Goal: Transaction & Acquisition: Subscribe to service/newsletter

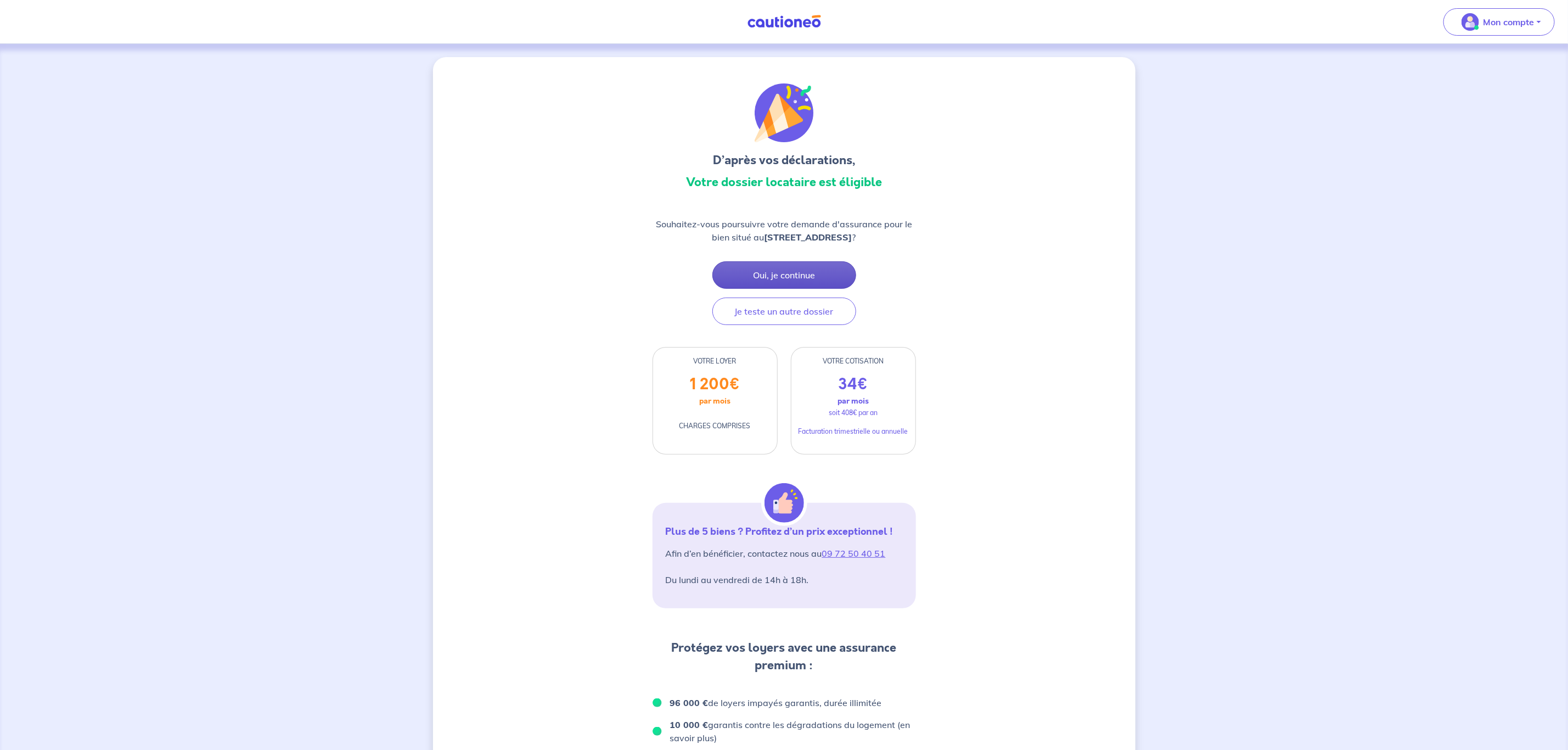
click at [821, 272] on button "Oui, je continue" at bounding box center [784, 274] width 144 height 27
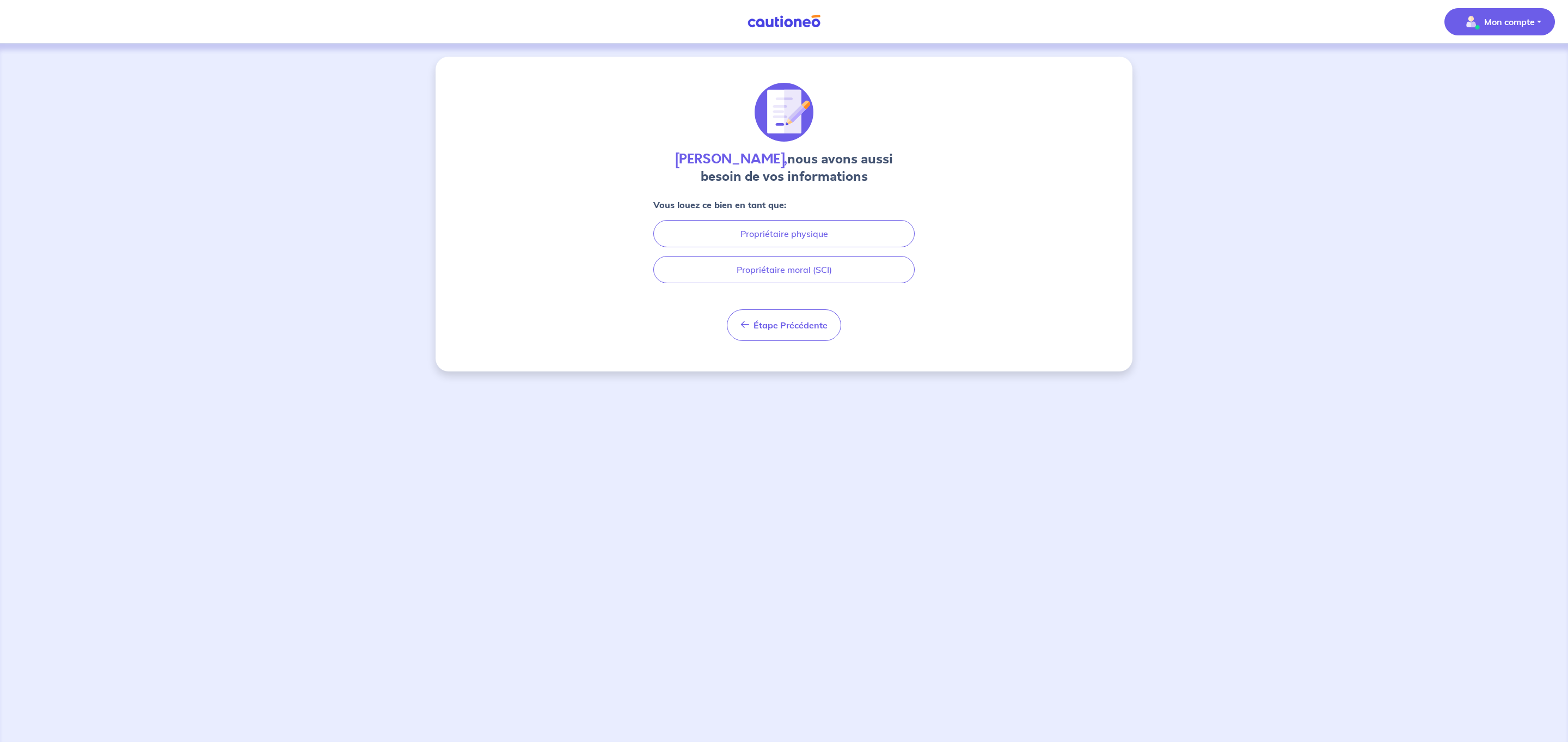
click at [1473, 22] on img "button" at bounding box center [1470, 21] width 17 height 17
click at [1472, 60] on link "Mes informations" at bounding box center [1488, 67] width 87 height 17
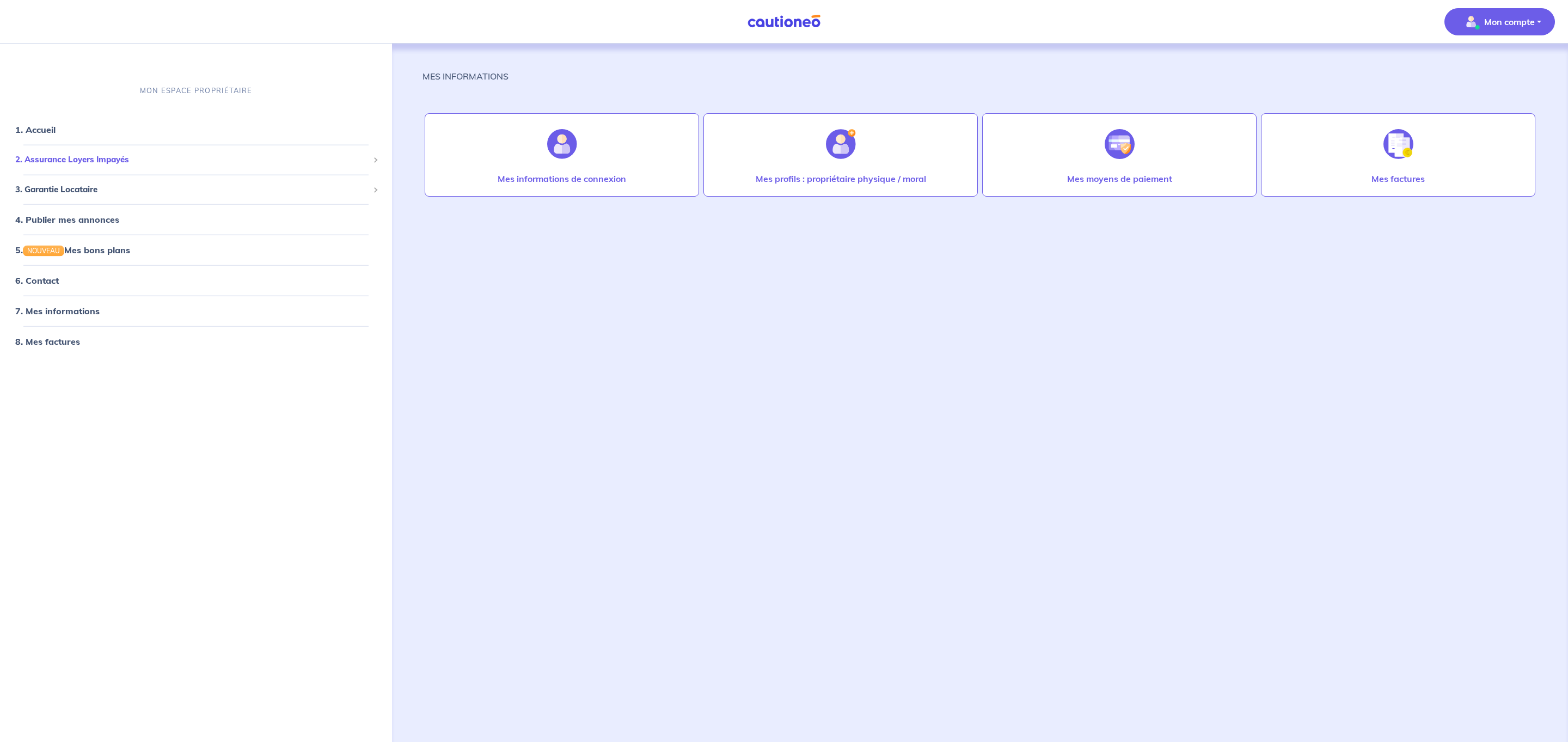
click at [129, 163] on span "2. Assurance Loyers Impayés" at bounding box center [192, 159] width 353 height 12
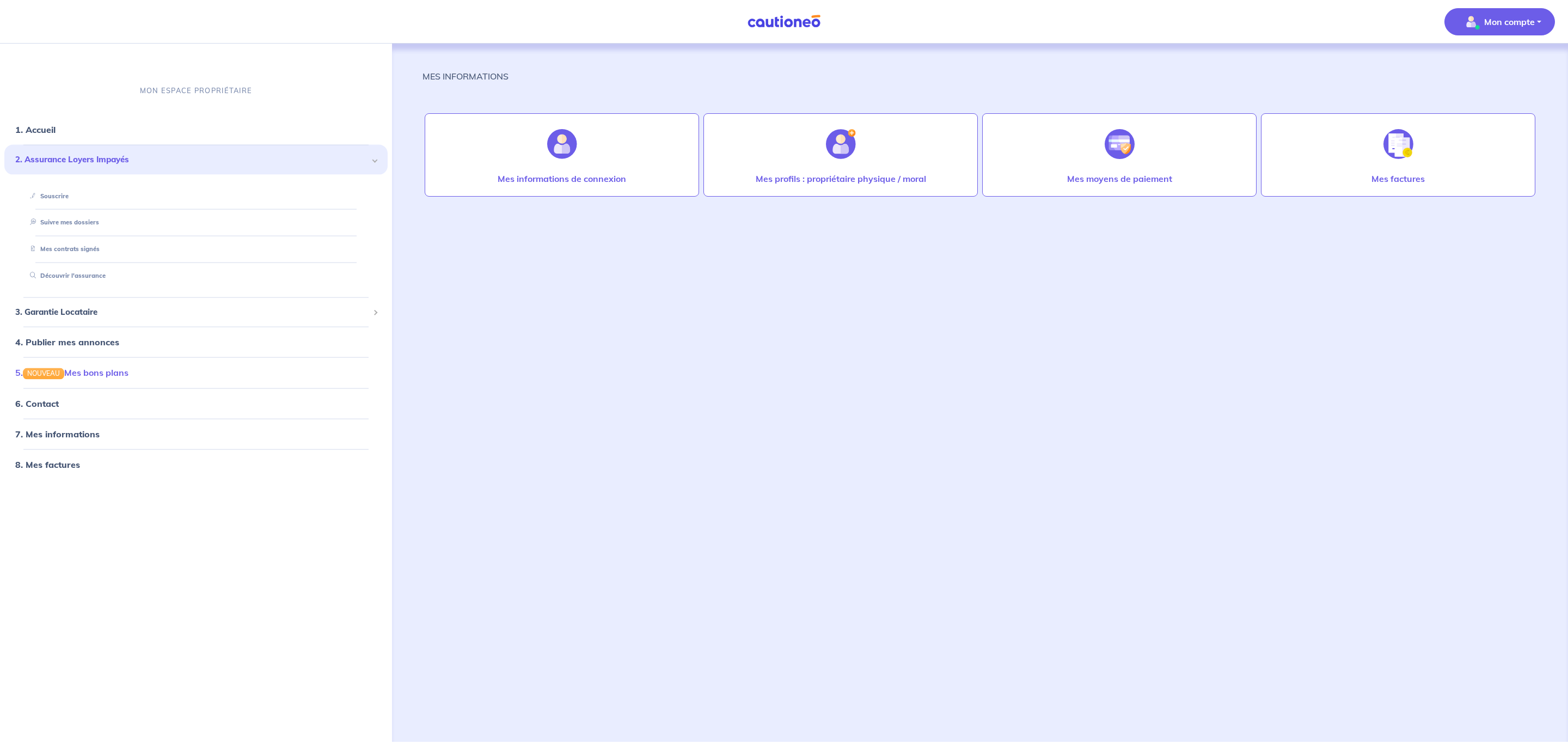
click at [122, 375] on link "5. NOUVEAU Mes bons plans" at bounding box center [72, 372] width 113 height 11
click at [105, 167] on div "2. Assurance Loyers Impayés" at bounding box center [195, 159] width 383 height 30
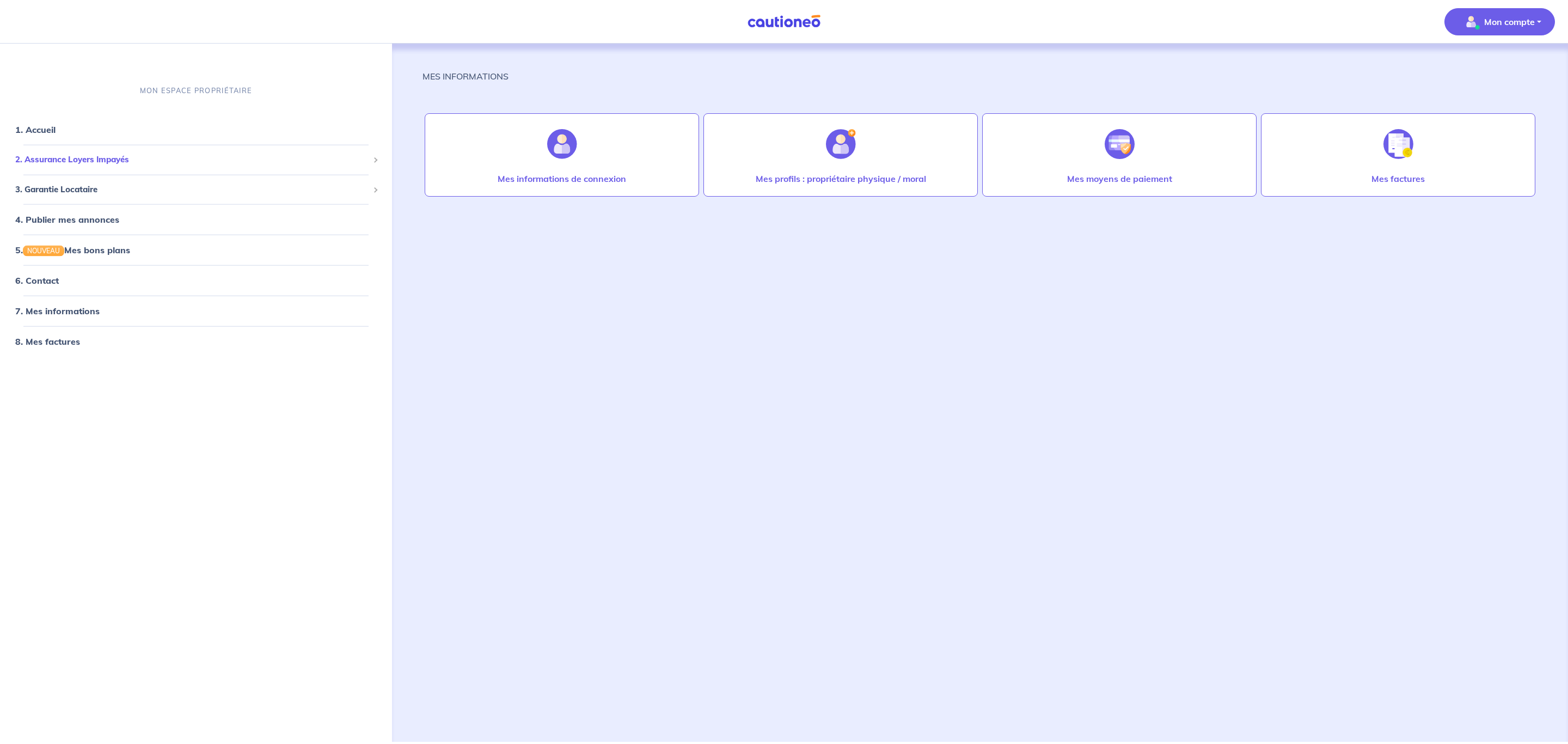
click at [135, 161] on span "2. Assurance Loyers Impayés" at bounding box center [192, 159] width 353 height 12
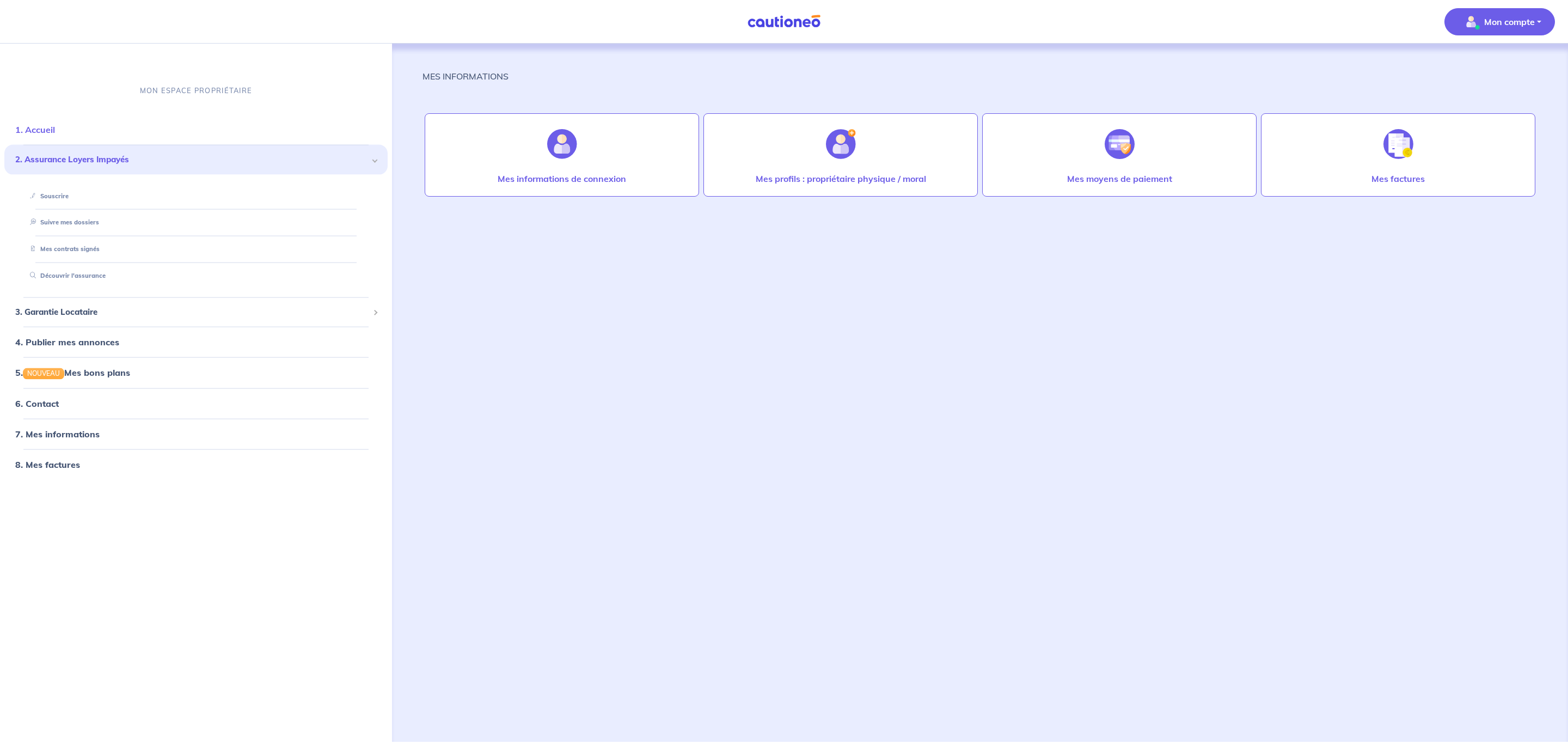
click at [55, 133] on link "1. Accueil" at bounding box center [35, 129] width 40 height 11
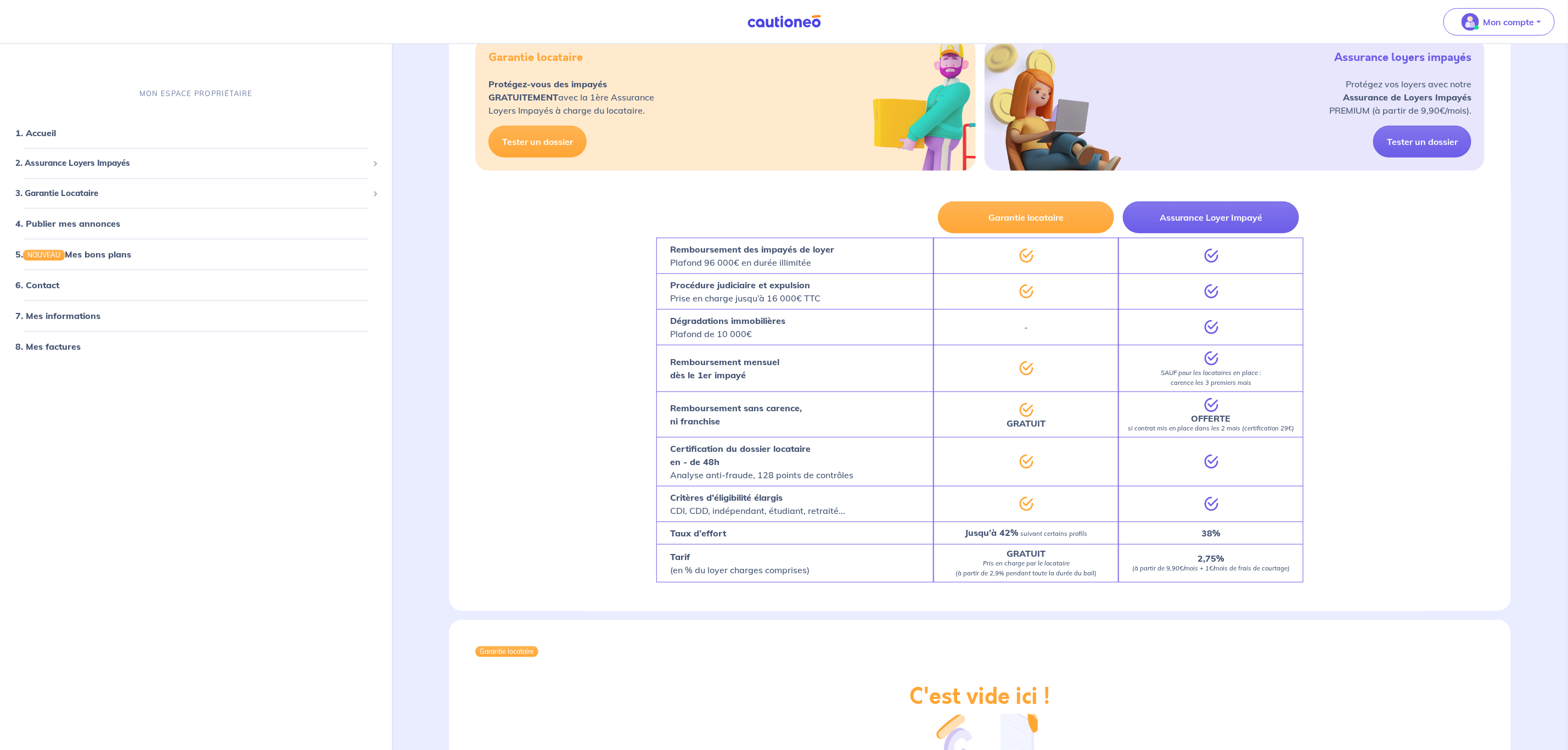
scroll to position [576, 0]
click at [1259, 212] on button "Assurance Loyer Impayé" at bounding box center [1211, 216] width 176 height 32
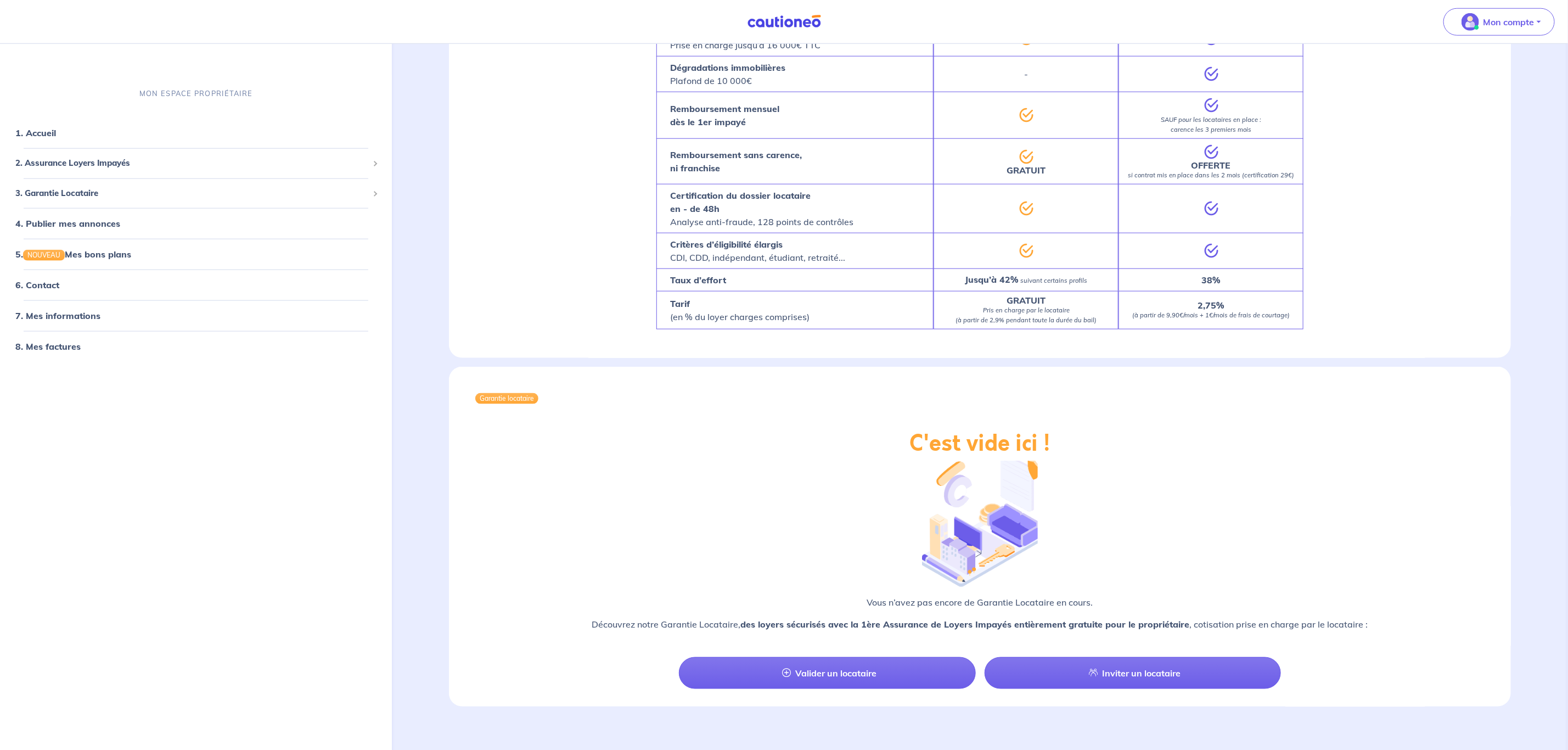
scroll to position [850, 0]
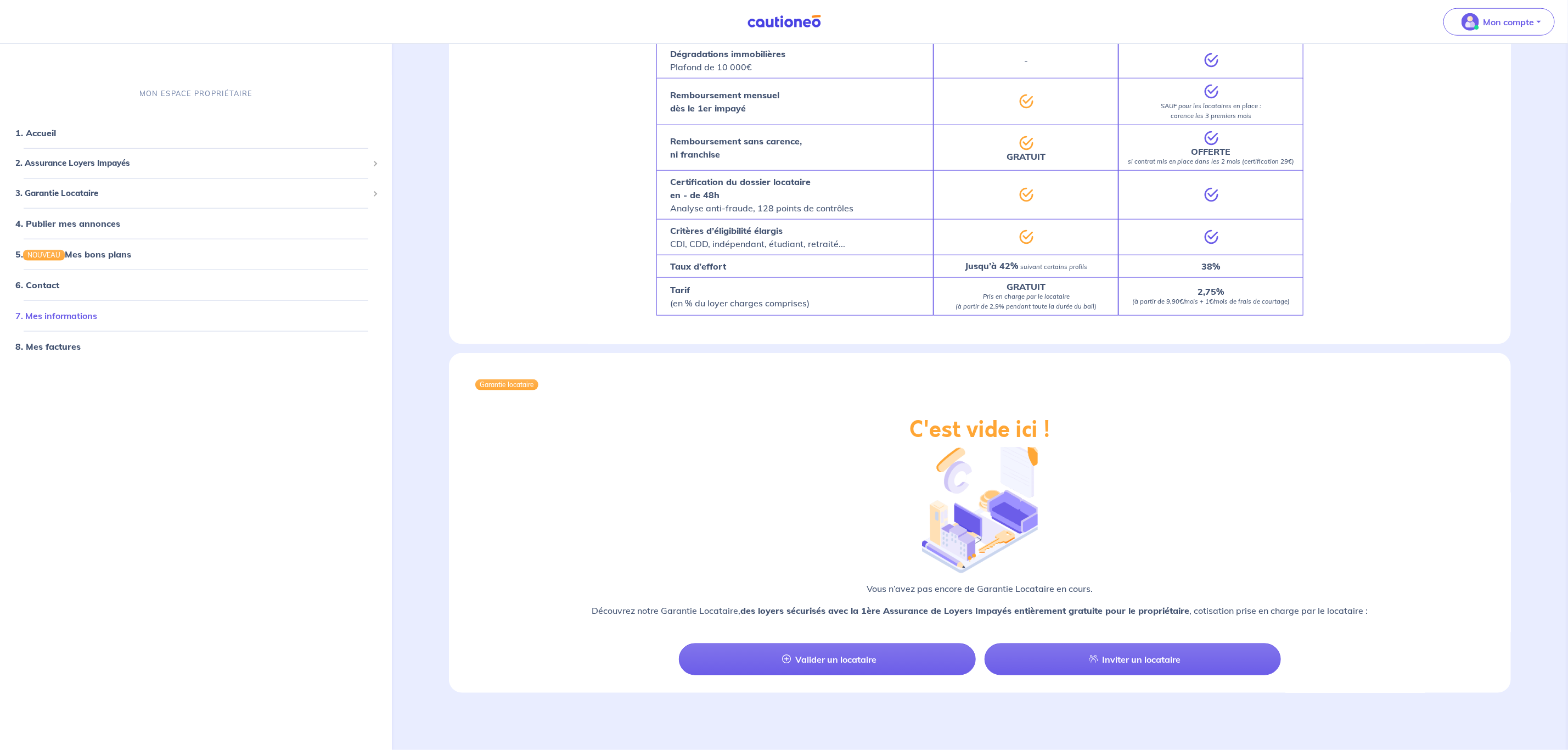
click at [166, 301] on li "7. Mes informations" at bounding box center [195, 315] width 383 height 30
click at [97, 310] on link "7. Mes informations" at bounding box center [56, 315] width 81 height 11
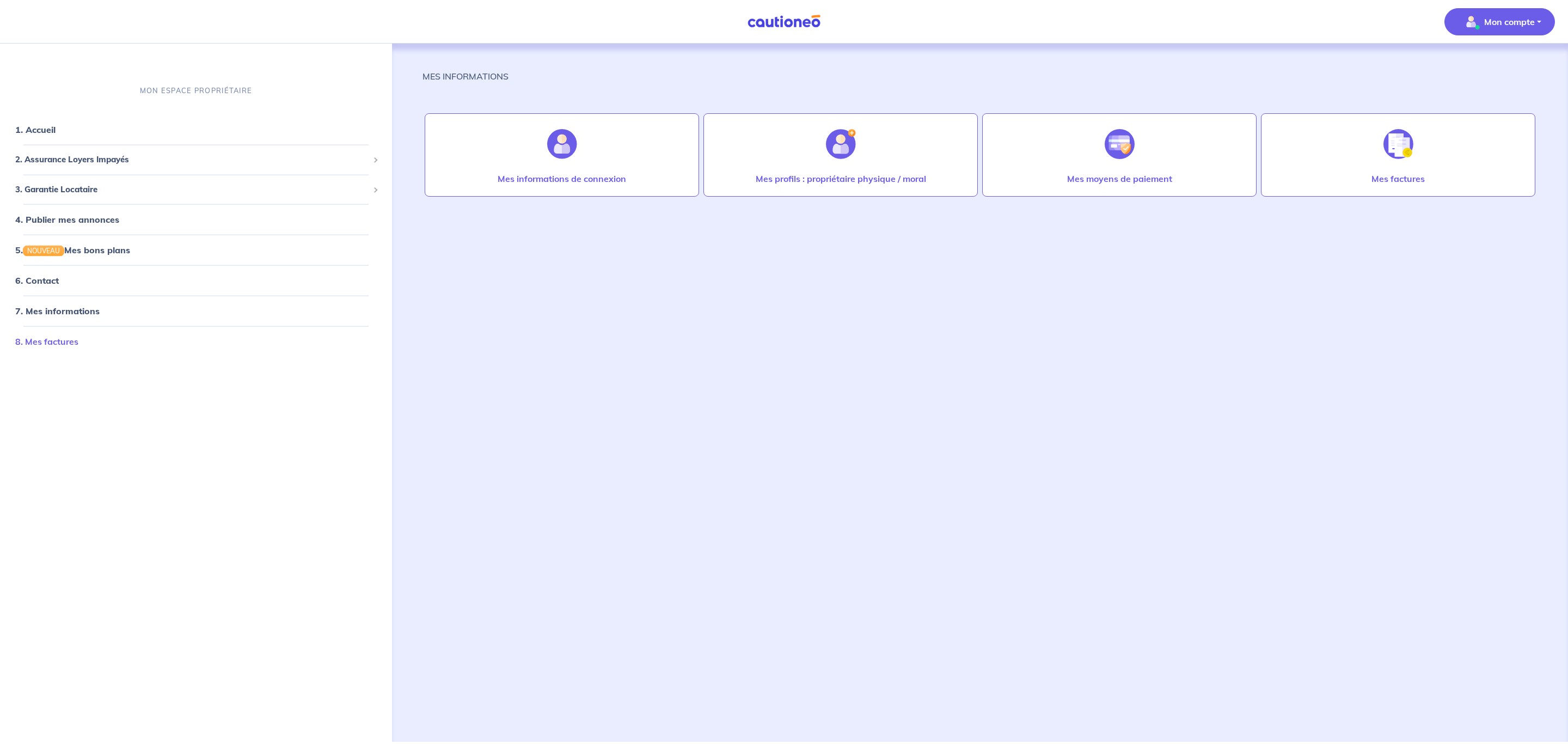
click at [78, 344] on link "8. Mes factures" at bounding box center [47, 341] width 63 height 11
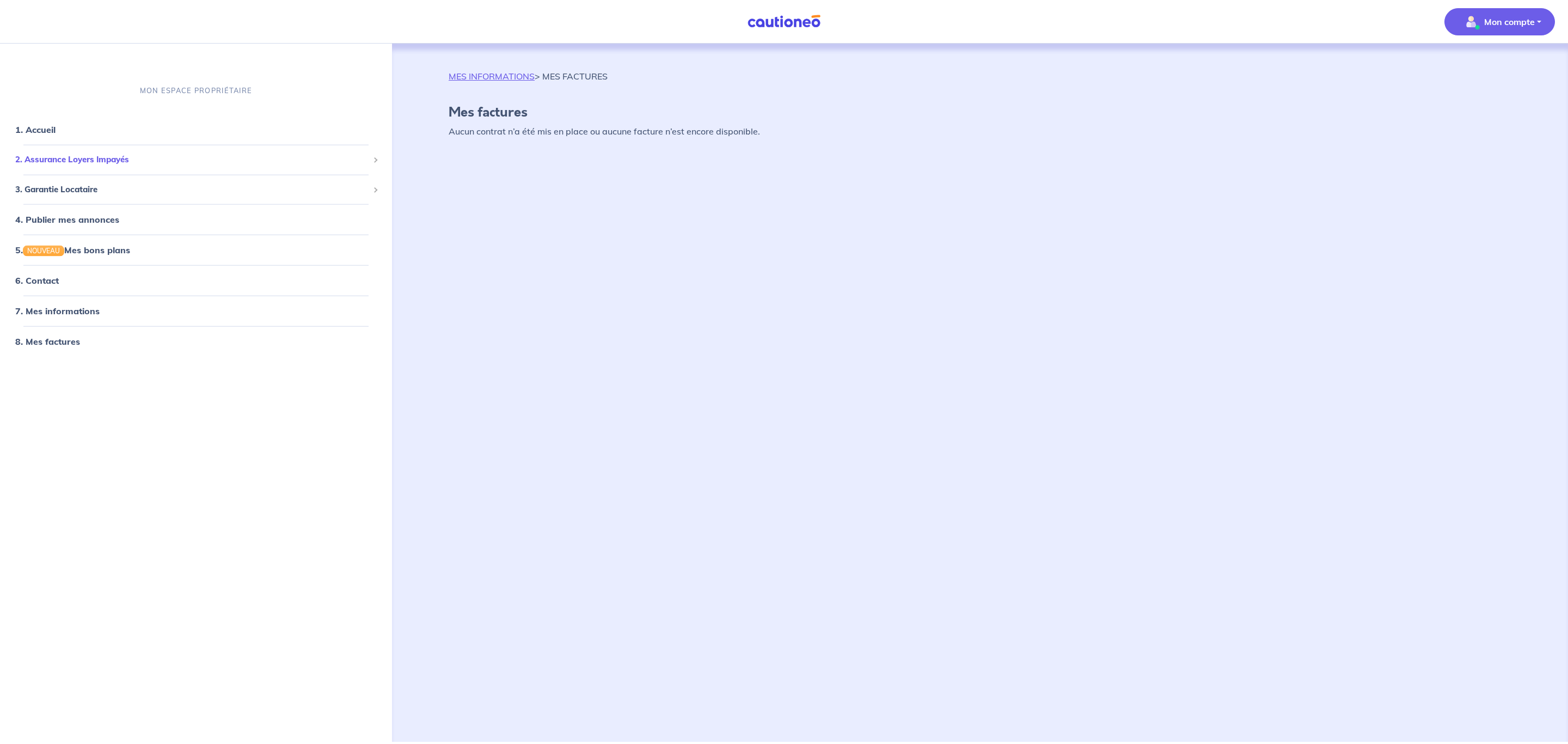
click at [124, 161] on span "2. Assurance Loyers Impayés" at bounding box center [192, 159] width 353 height 12
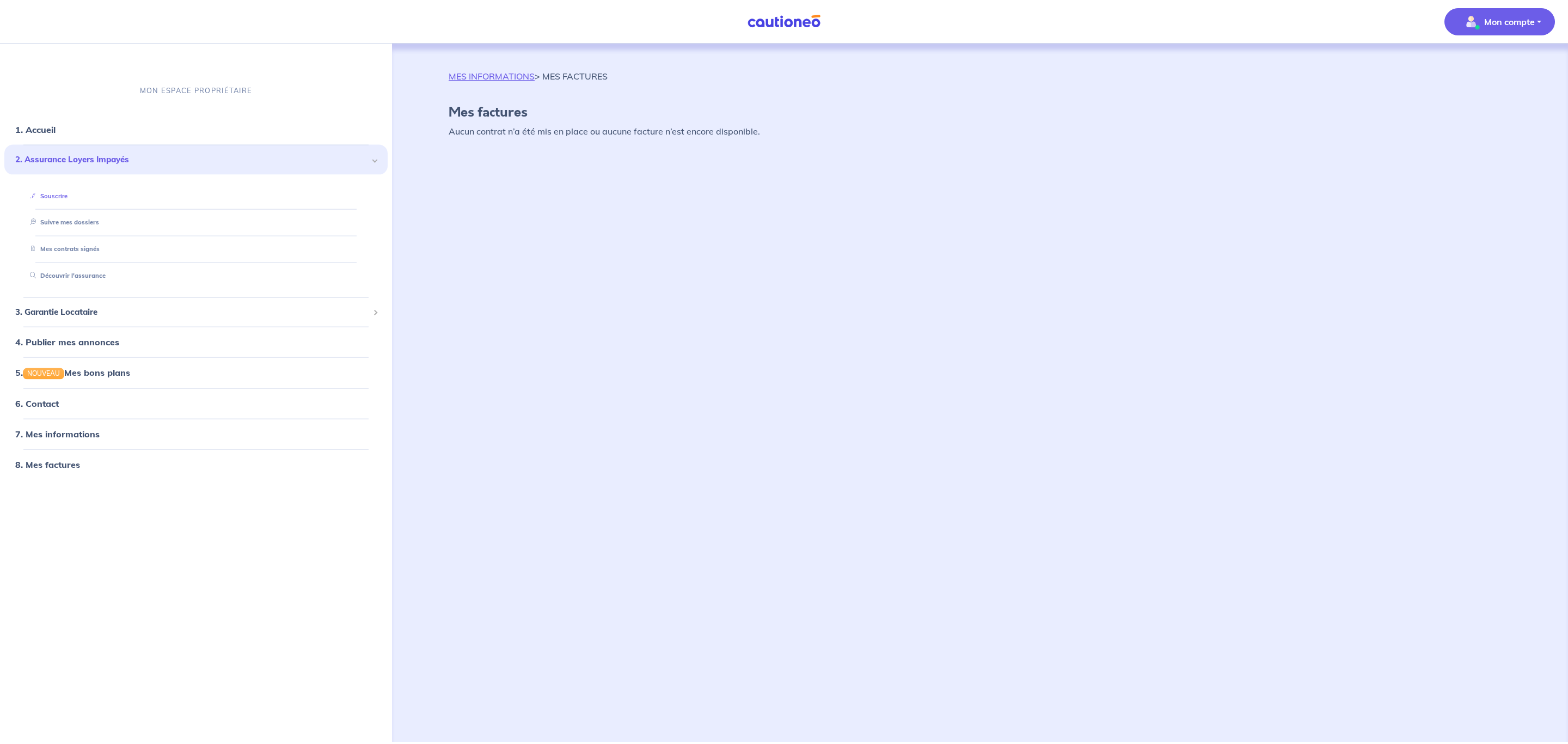
click at [68, 198] on link "Souscrire" at bounding box center [46, 195] width 42 height 7
click at [1484, 25] on p "Mon compte" at bounding box center [1509, 22] width 51 height 13
click at [1478, 60] on link "Mes informations" at bounding box center [1488, 67] width 87 height 17
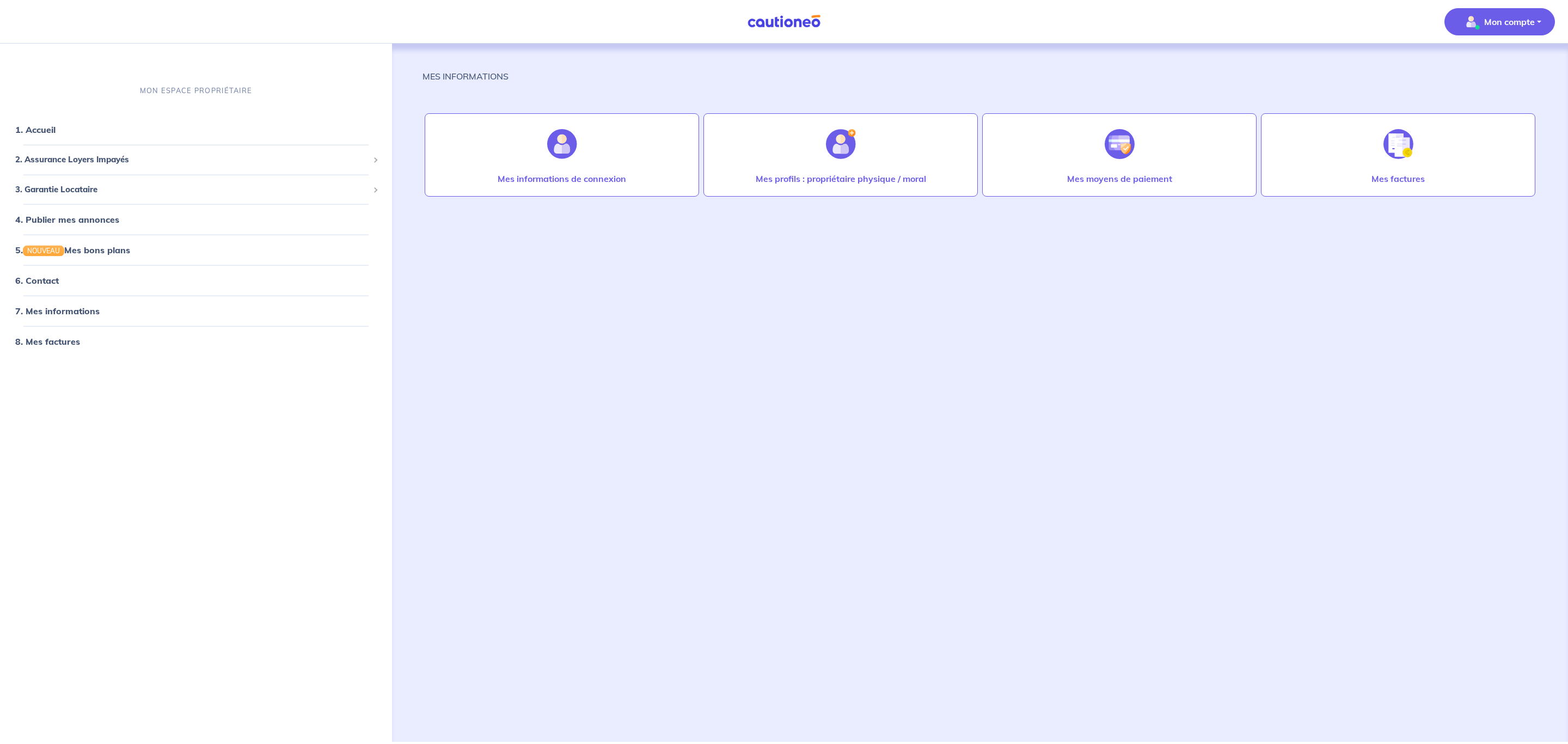
click at [202, 109] on nav "1. Accueil 2. Assurance Loyers Impayés Souscrire Suivre mes dossiers Mes contra…" at bounding box center [196, 235] width 392 height 253
click at [55, 124] on link "1. Accueil" at bounding box center [35, 129] width 40 height 11
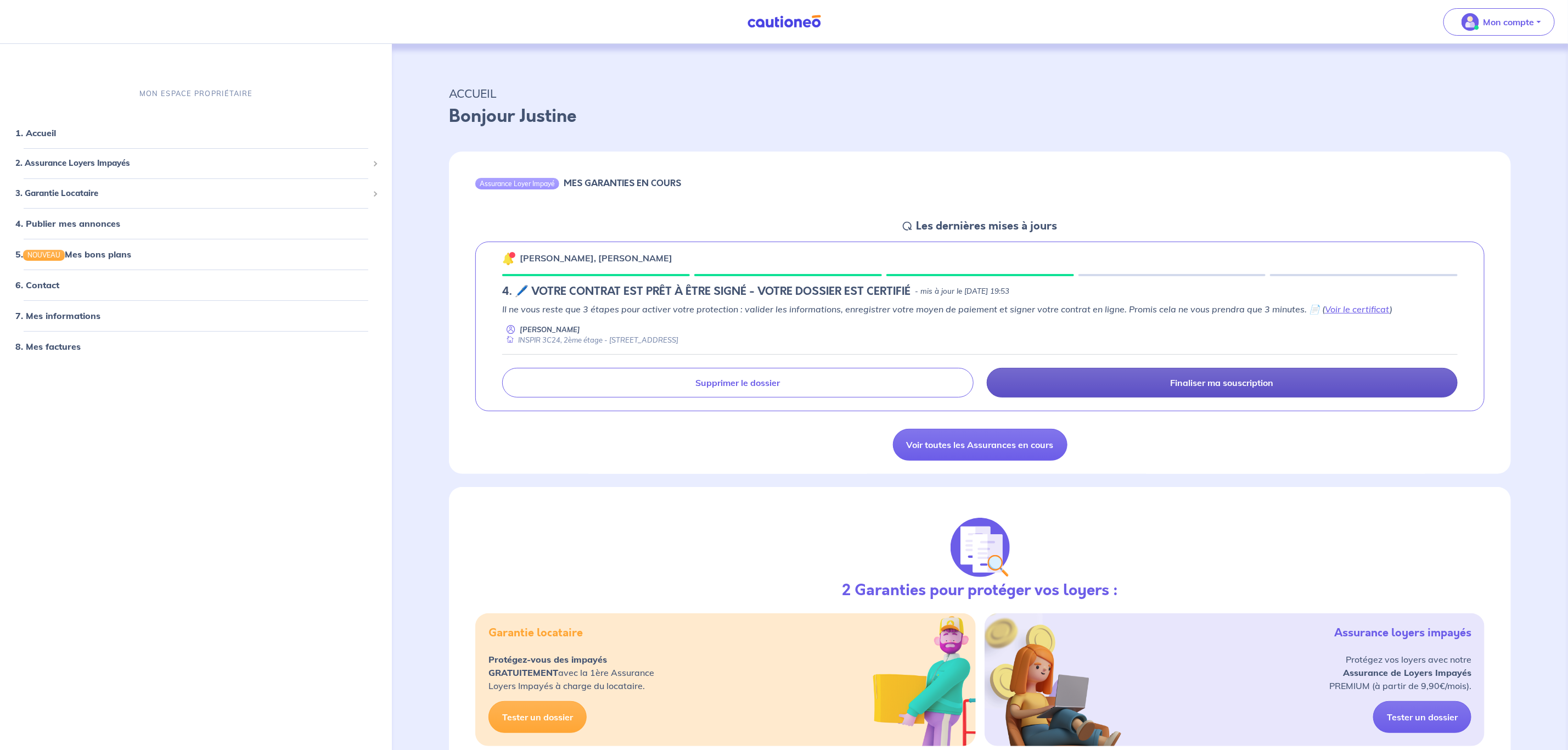
click at [1124, 389] on link "Finaliser ma souscription" at bounding box center [1222, 383] width 471 height 30
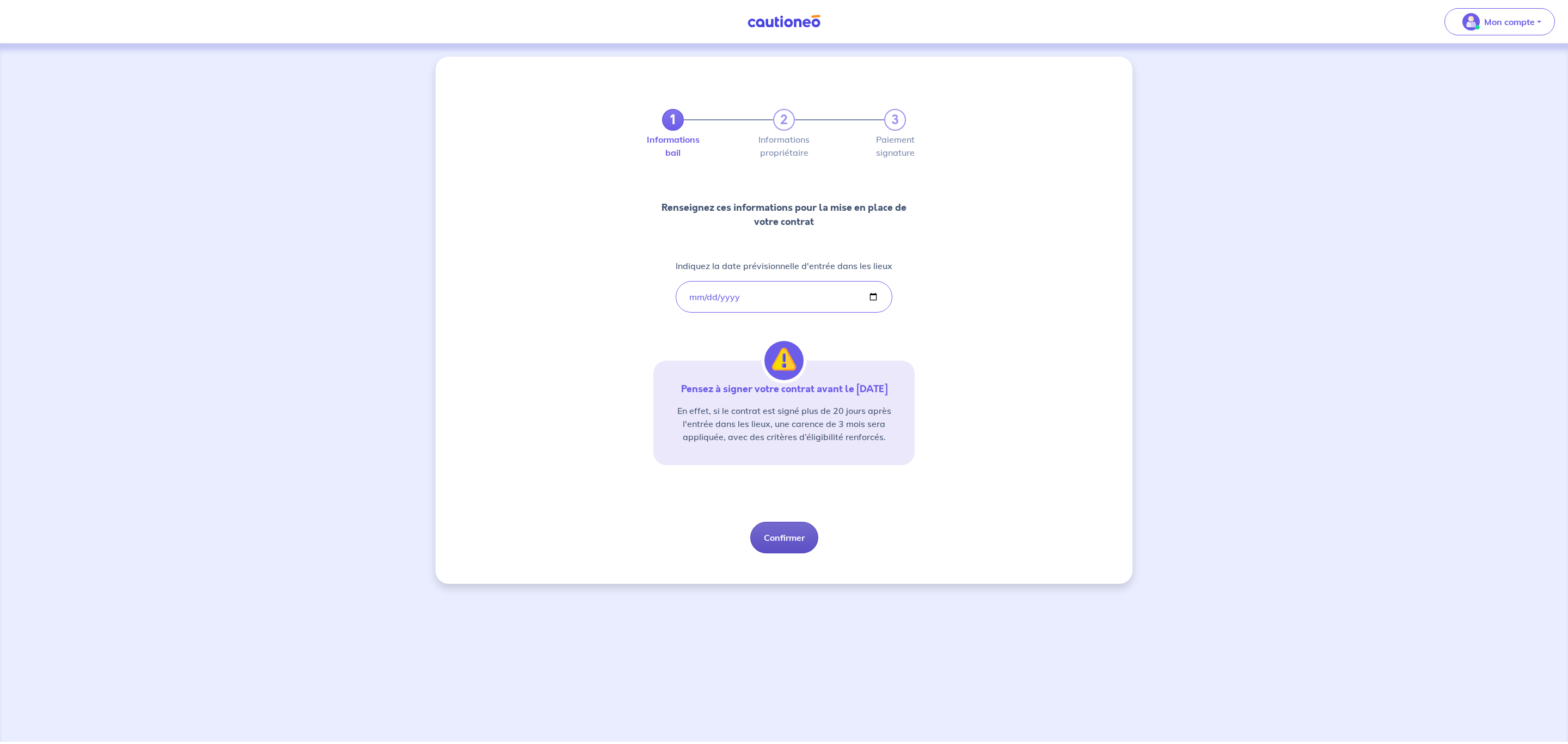
click at [784, 538] on button "Confirmer" at bounding box center [784, 537] width 68 height 32
select select "FR"
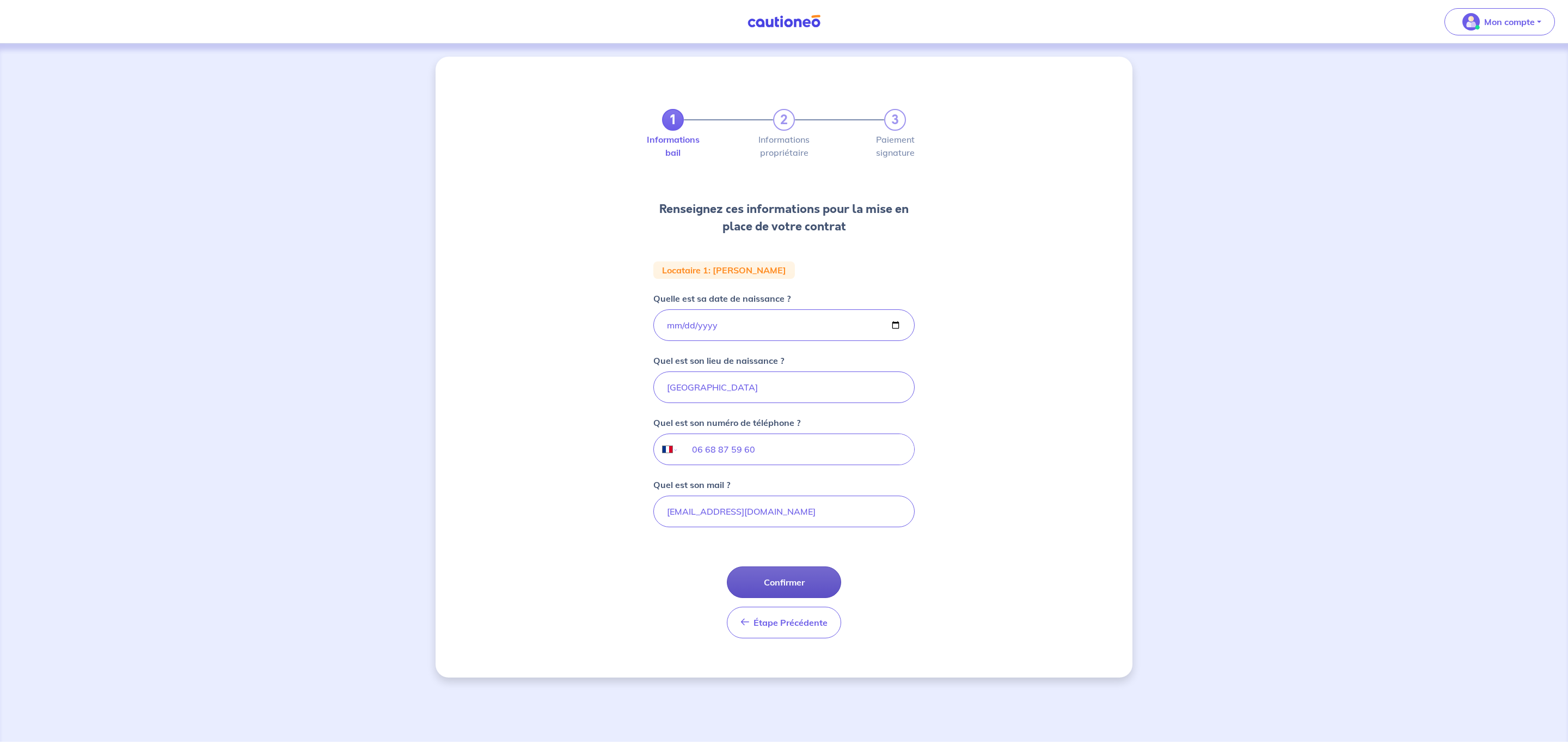
click at [782, 579] on button "Confirmer" at bounding box center [784, 582] width 114 height 32
select select "FR"
click at [741, 327] on input "Quelle est sa date de naissance ?" at bounding box center [784, 325] width 261 height 32
type input "2000-08-03"
click at [761, 397] on input "Quel est son lieu de naissance ?" at bounding box center [784, 387] width 261 height 32
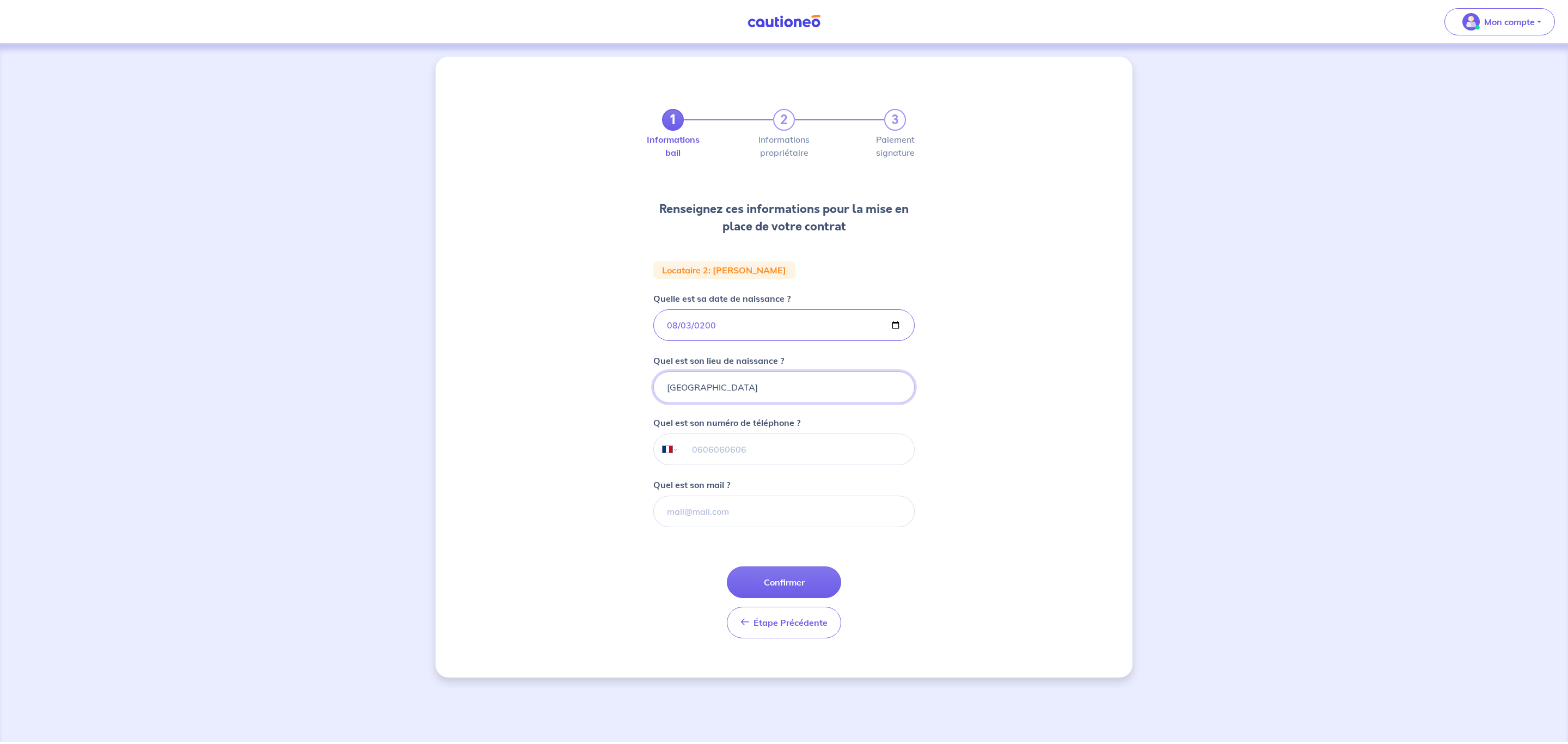
type input "Marseille"
click at [766, 447] on input "tel" at bounding box center [797, 449] width 235 height 30
type input "06 33 27 33 26"
click at [849, 508] on input "Quel est son mail ?" at bounding box center [784, 511] width 261 height 32
type input "t.axel13004@gmail.com"
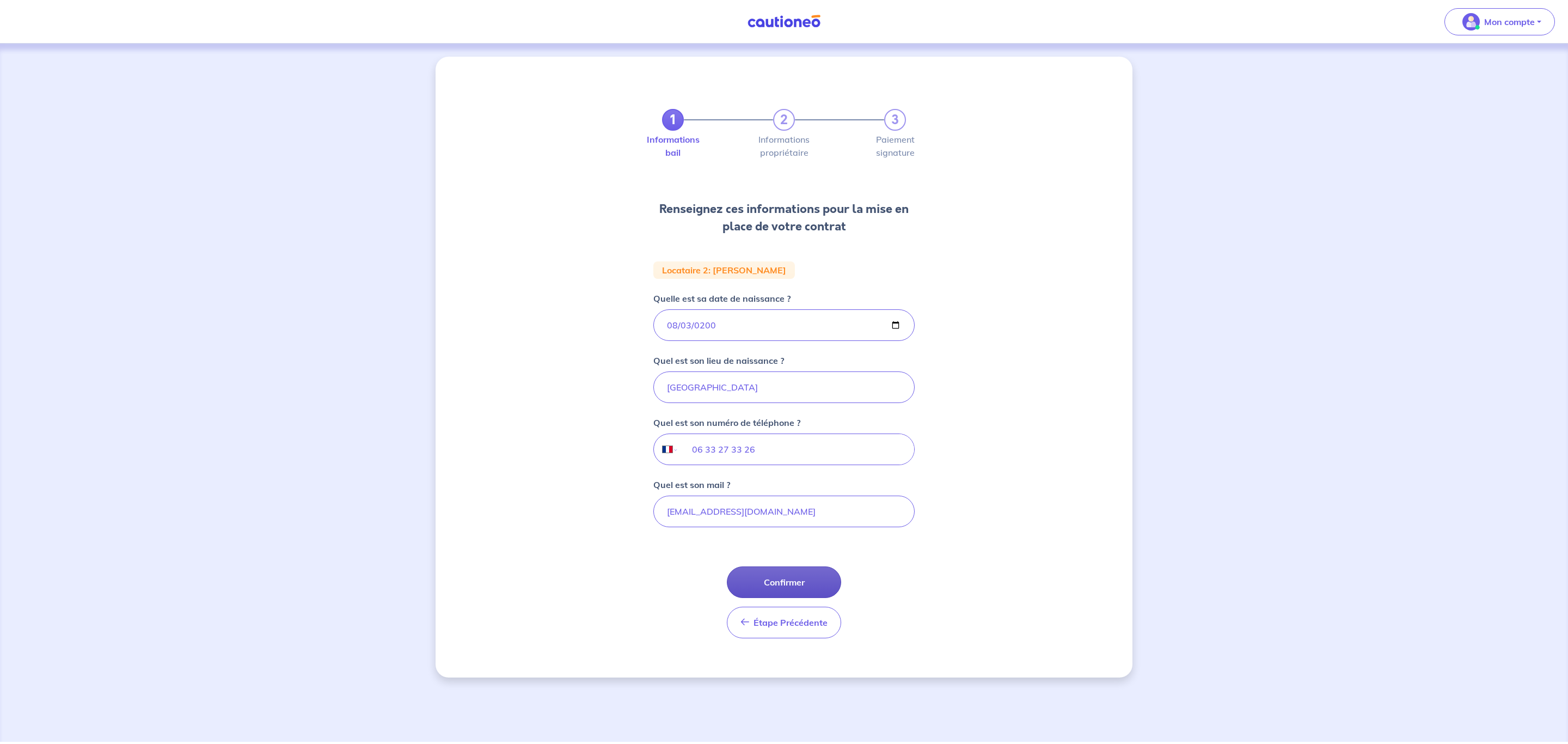
click at [797, 584] on button "Confirmer" at bounding box center [784, 582] width 114 height 32
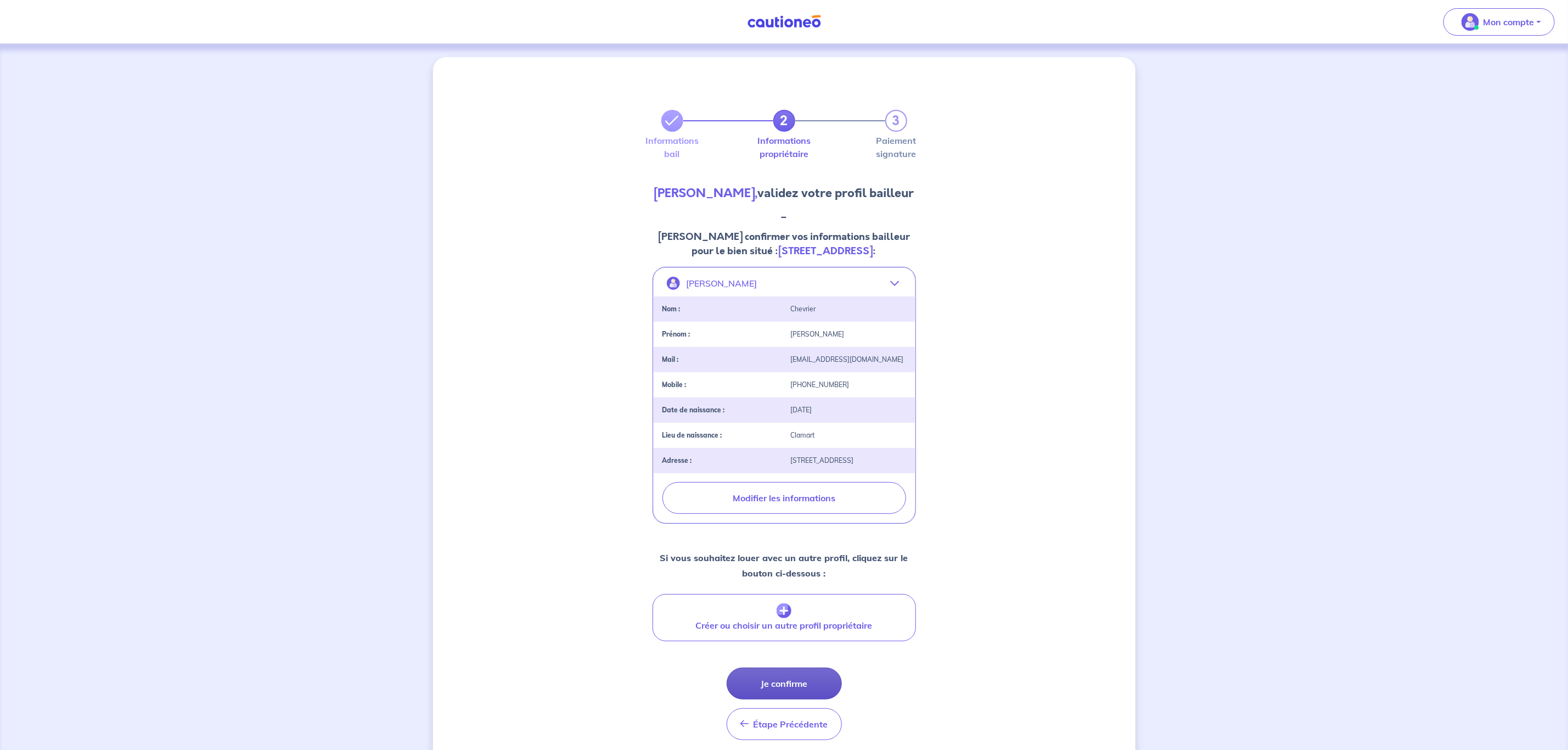
click at [809, 698] on button "Je confirme" at bounding box center [784, 683] width 115 height 32
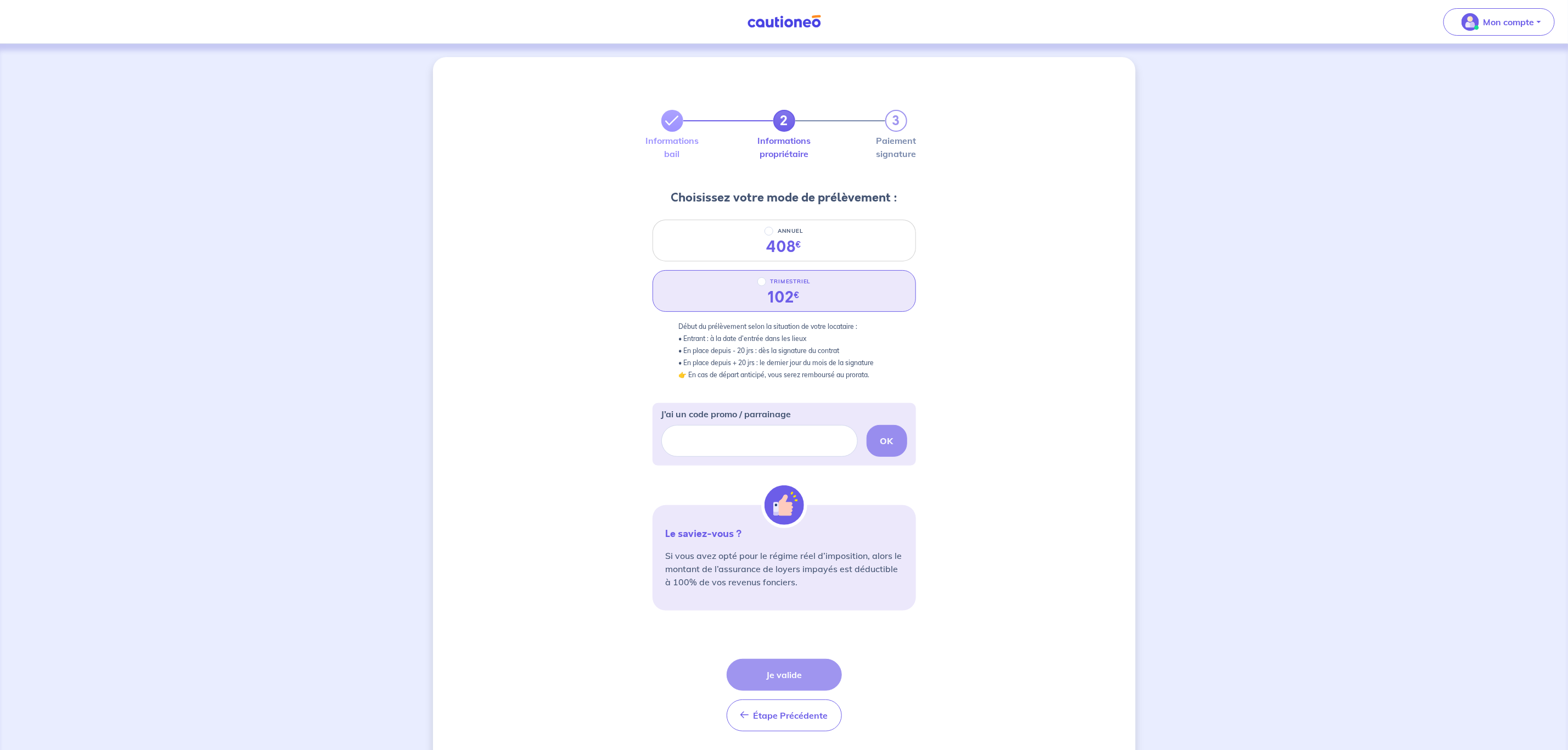
click at [766, 282] on div "TRIMESTRIEL" at bounding box center [784, 282] width 54 height 13
radio input "true"
click at [810, 682] on button "Je valide" at bounding box center [784, 674] width 115 height 32
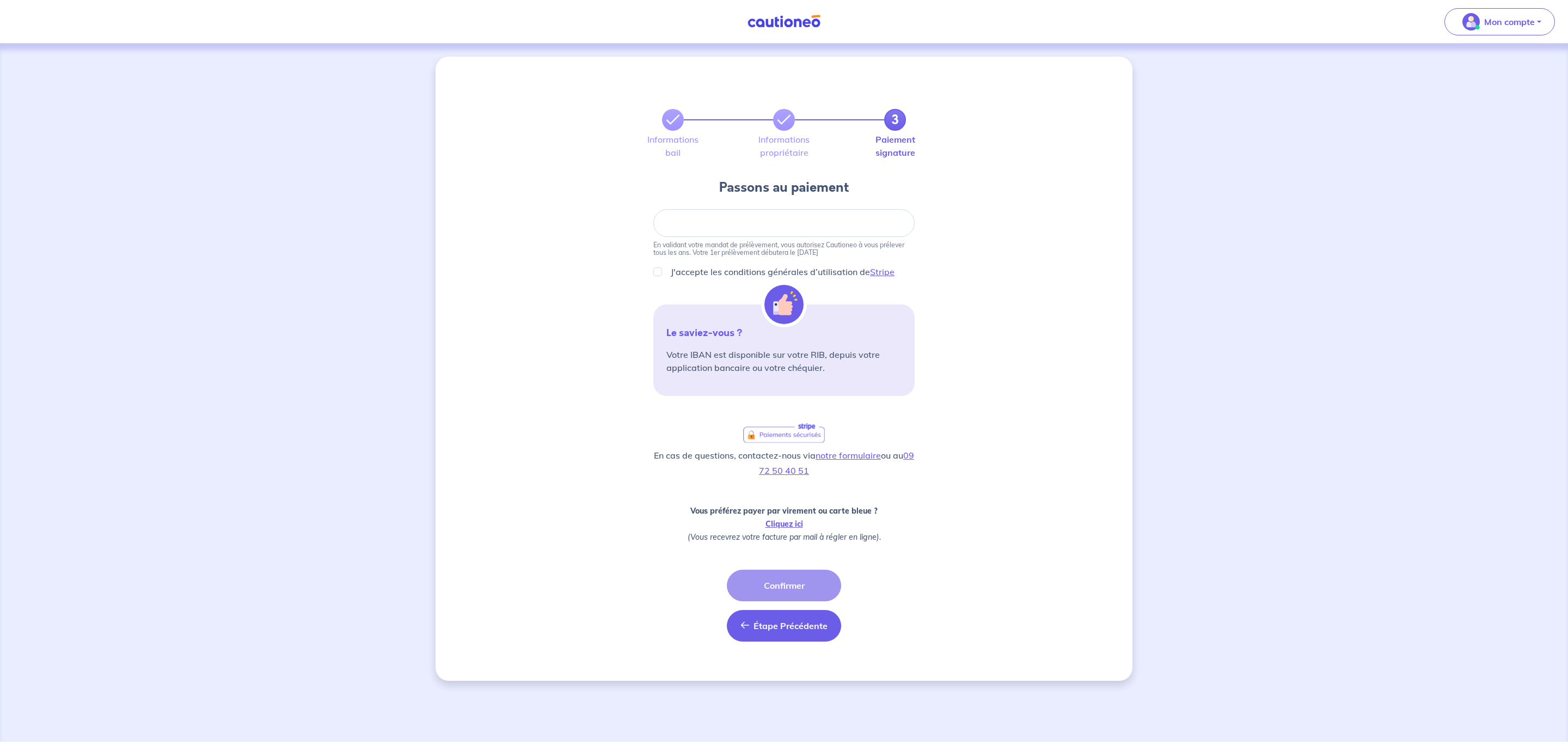
click at [787, 635] on button "Étape Précédente Précédent" at bounding box center [784, 626] width 114 height 32
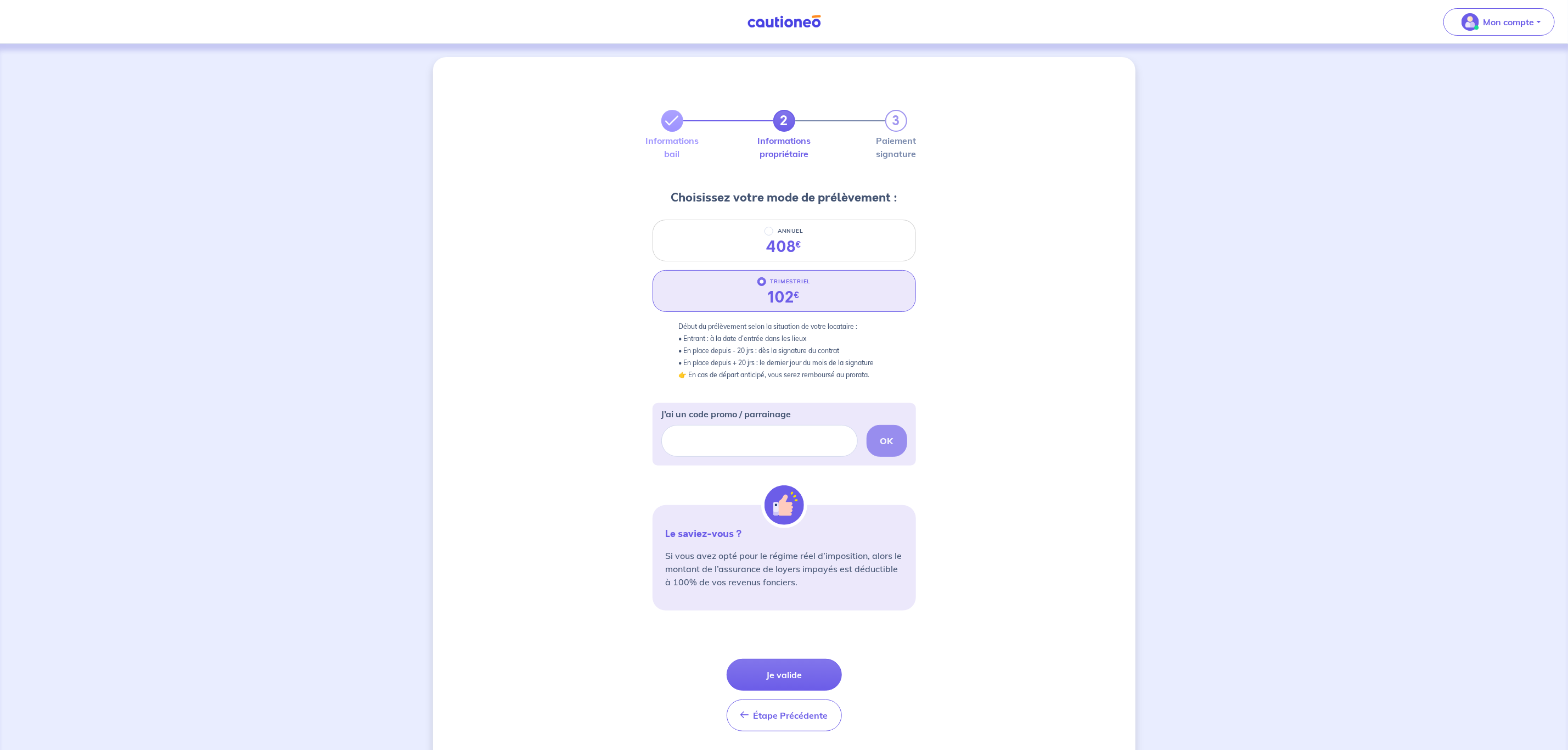
click at [1375, 220] on div "2 3 Informations bail Informations propriétaire Paiement signature Choisissez v…" at bounding box center [784, 413] width 1568 height 740
click at [766, 666] on button "Je valide" at bounding box center [784, 674] width 115 height 32
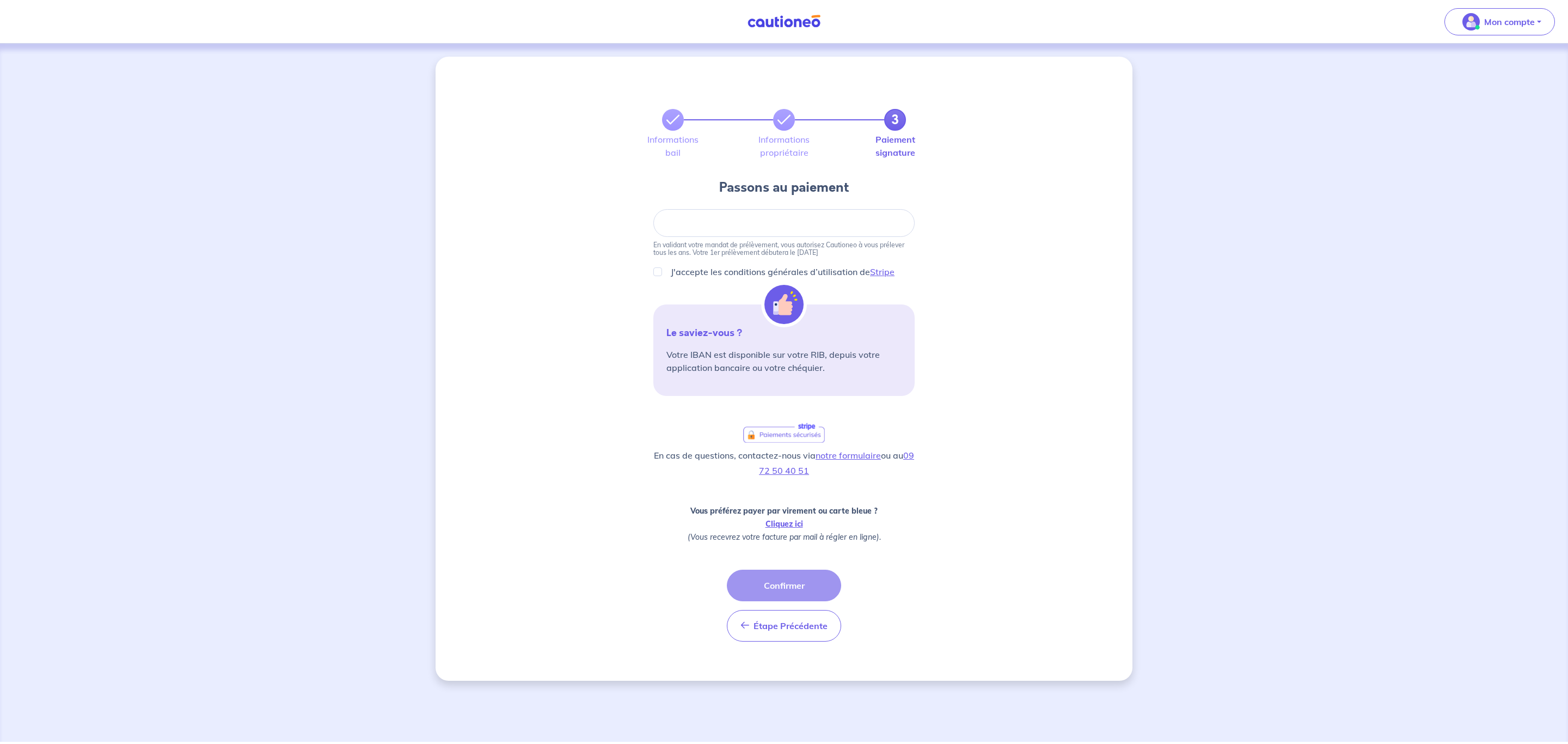
click at [705, 215] on div at bounding box center [784, 223] width 261 height 28
click at [705, 217] on div at bounding box center [784, 223] width 261 height 28
click at [655, 272] on input "J'accepte les conditions générales d’utilisation de Stripe" at bounding box center [657, 271] width 9 height 9
checkbox input "true"
click at [800, 591] on button "Confirmer" at bounding box center [784, 586] width 114 height 32
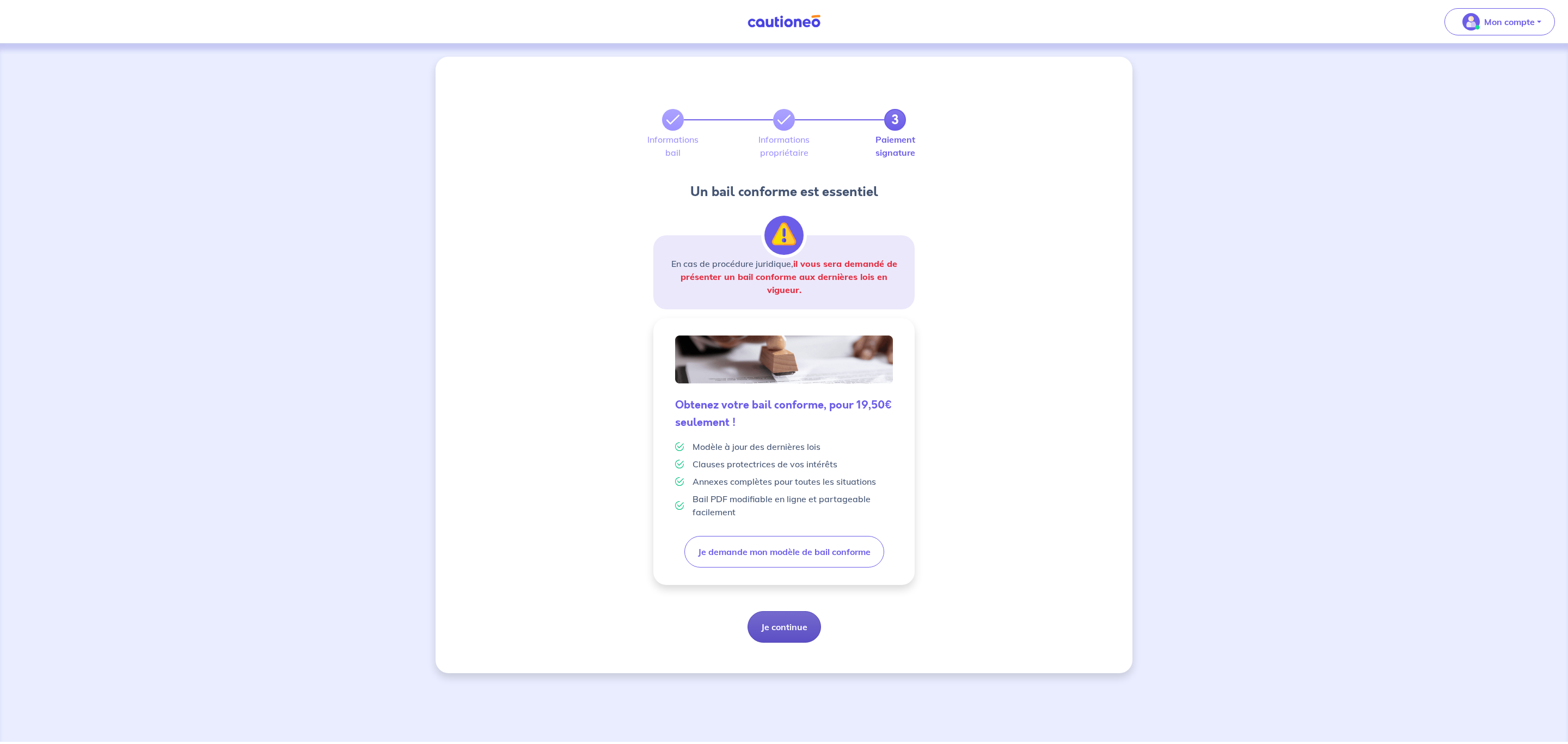
click at [788, 619] on button "Je continue" at bounding box center [784, 626] width 73 height 32
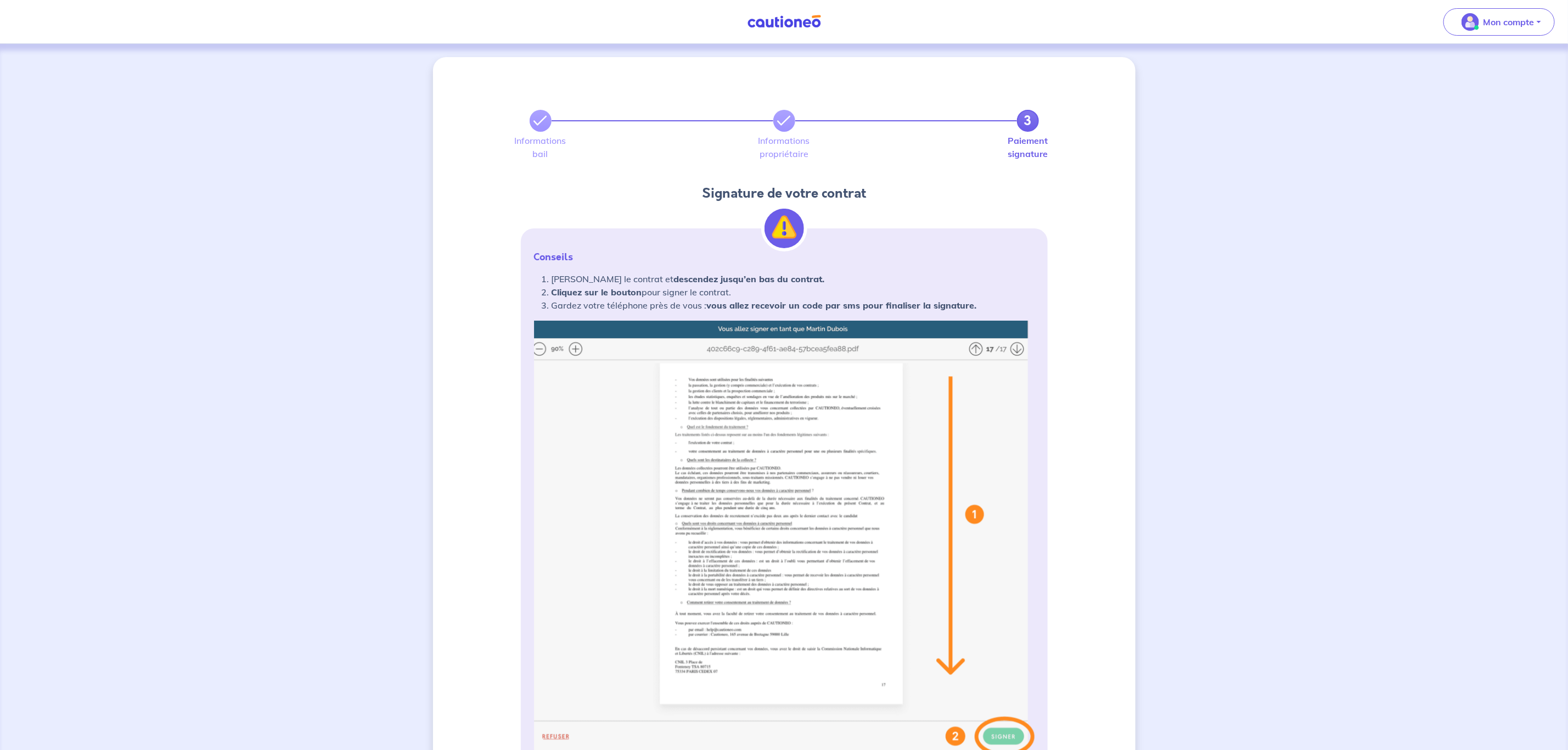
click at [571, 348] on img at bounding box center [784, 538] width 500 height 436
click at [575, 348] on img at bounding box center [784, 538] width 500 height 436
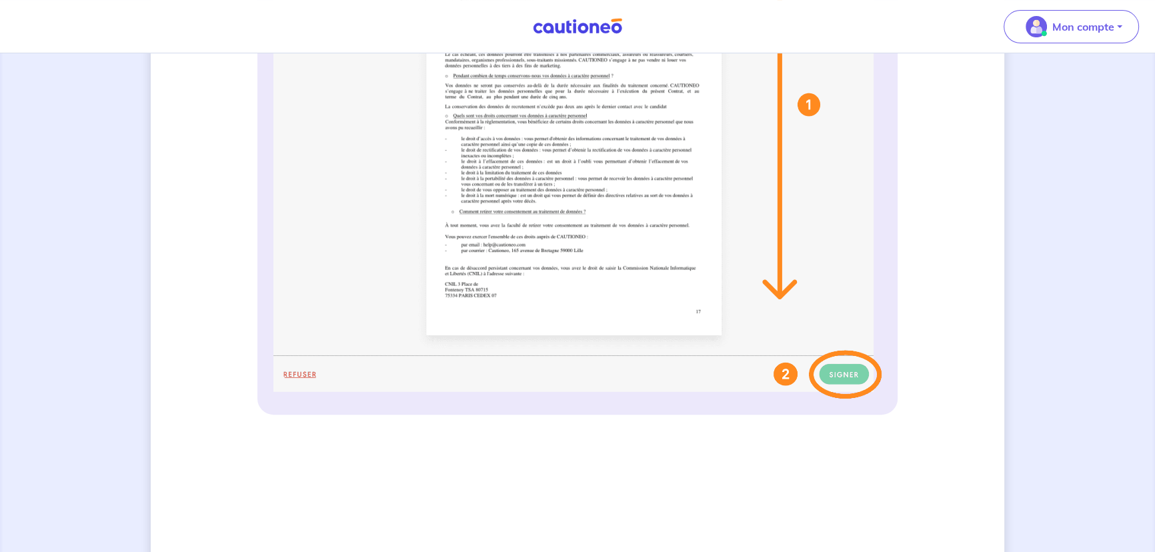
scroll to position [527, 0]
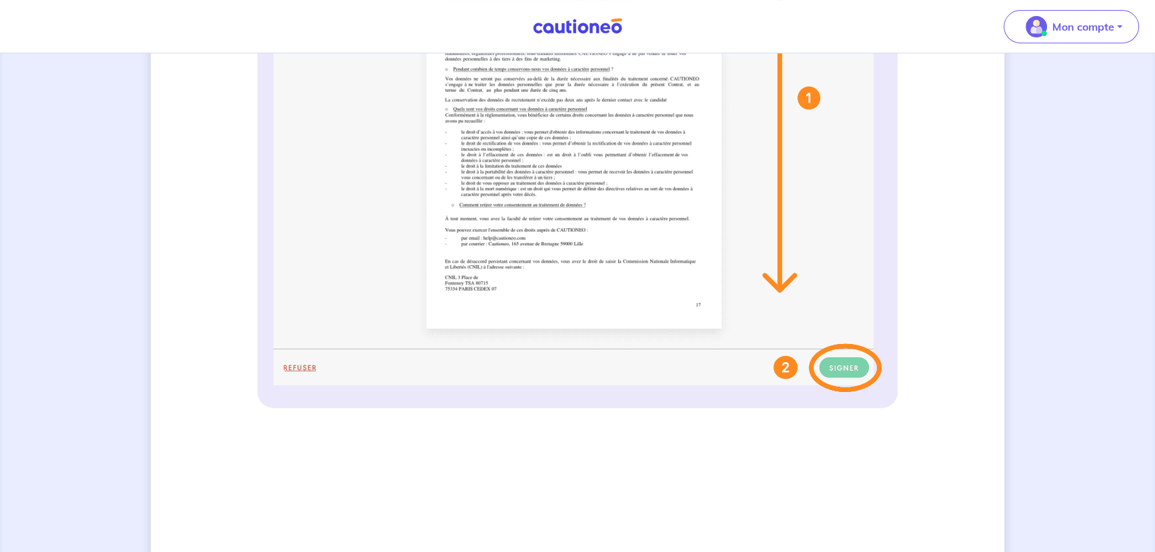
click at [857, 367] on img at bounding box center [577, 128] width 608 height 530
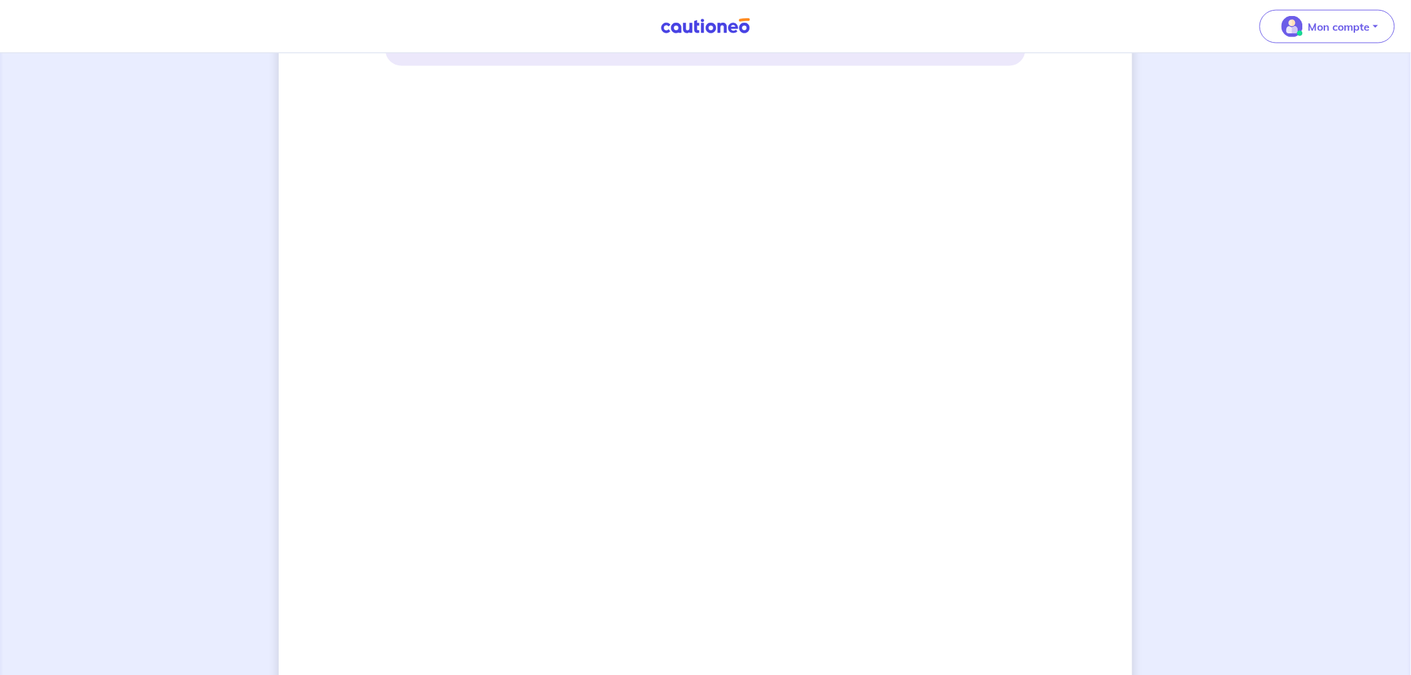
scroll to position [921, 0]
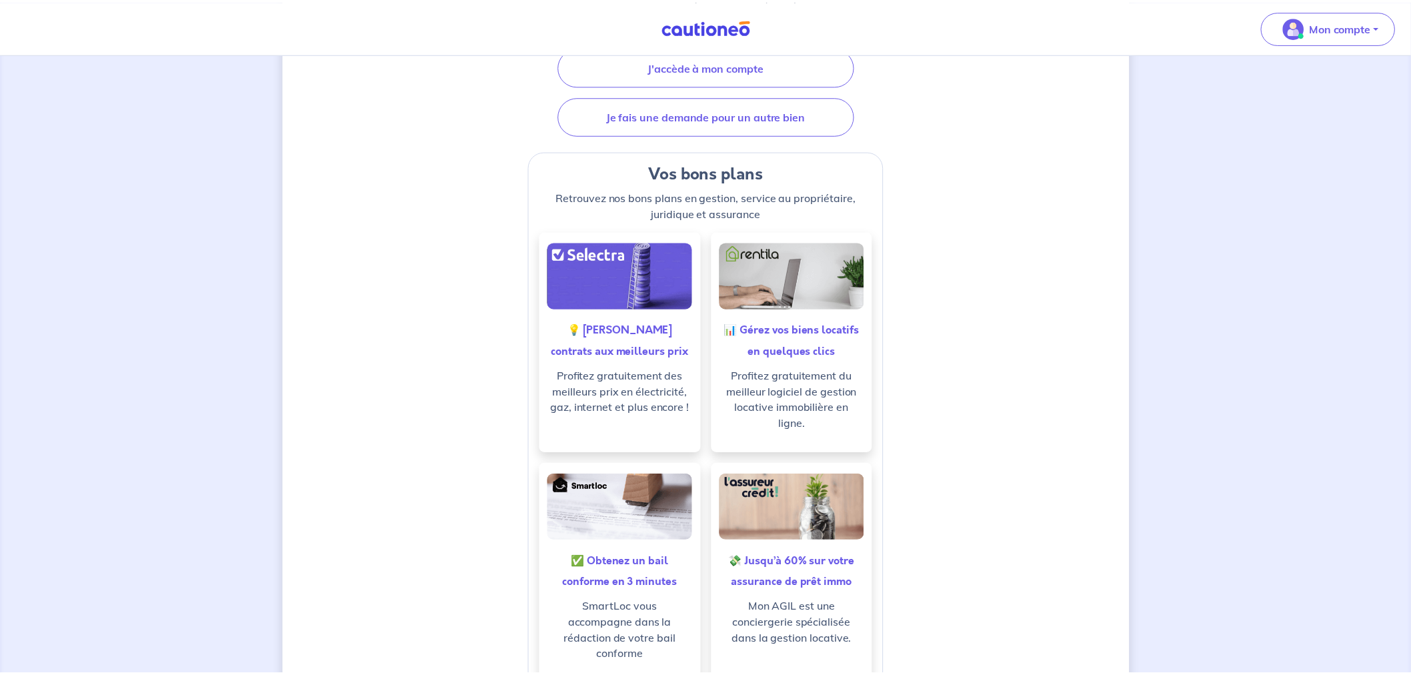
scroll to position [296, 0]
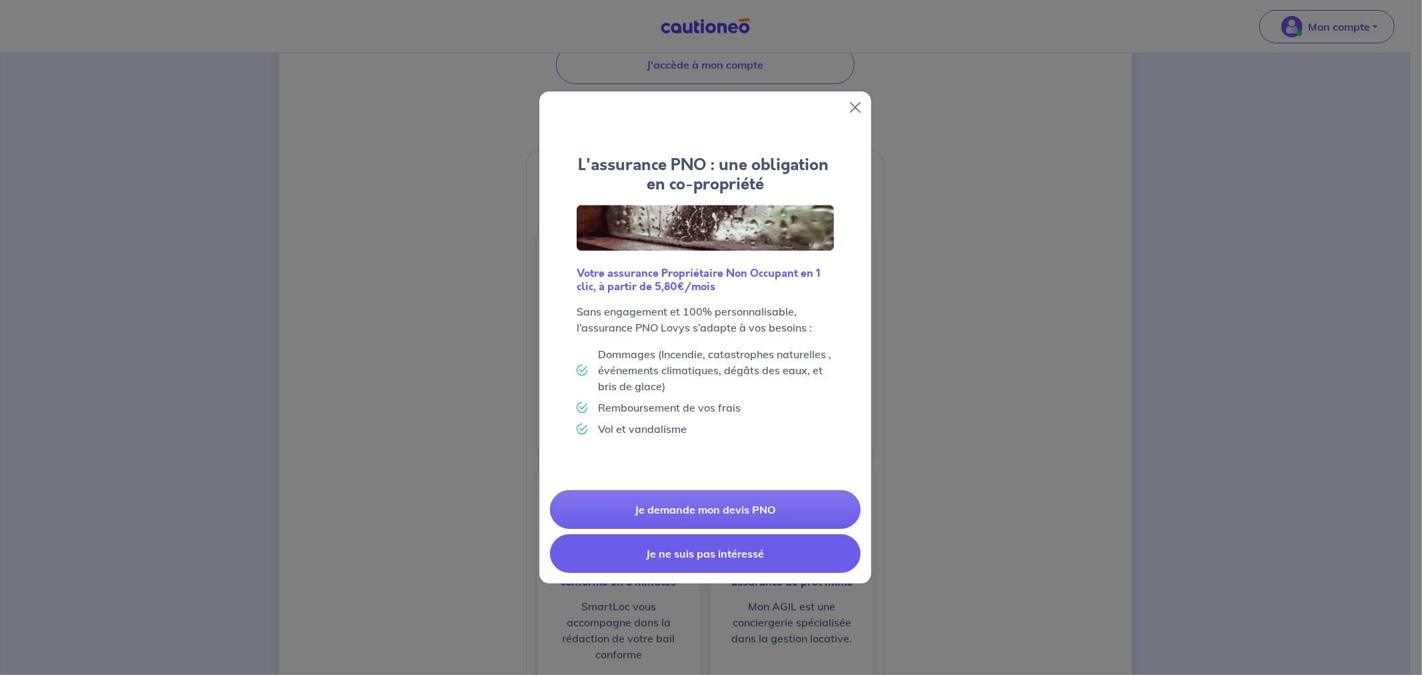
drag, startPoint x: 776, startPoint y: 550, endPoint x: 809, endPoint y: 546, distance: 33.6
click at [776, 550] on button "Je ne suis pas intéressé" at bounding box center [705, 553] width 311 height 39
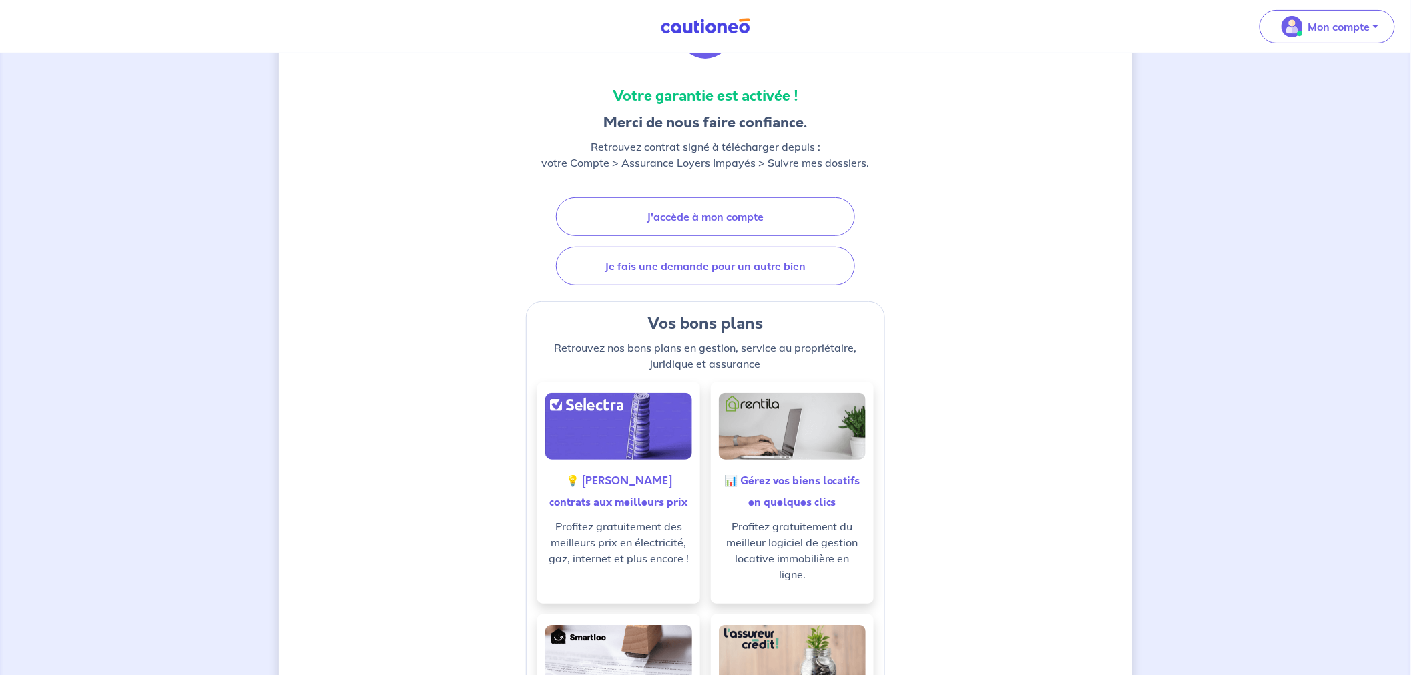
scroll to position [0, 0]
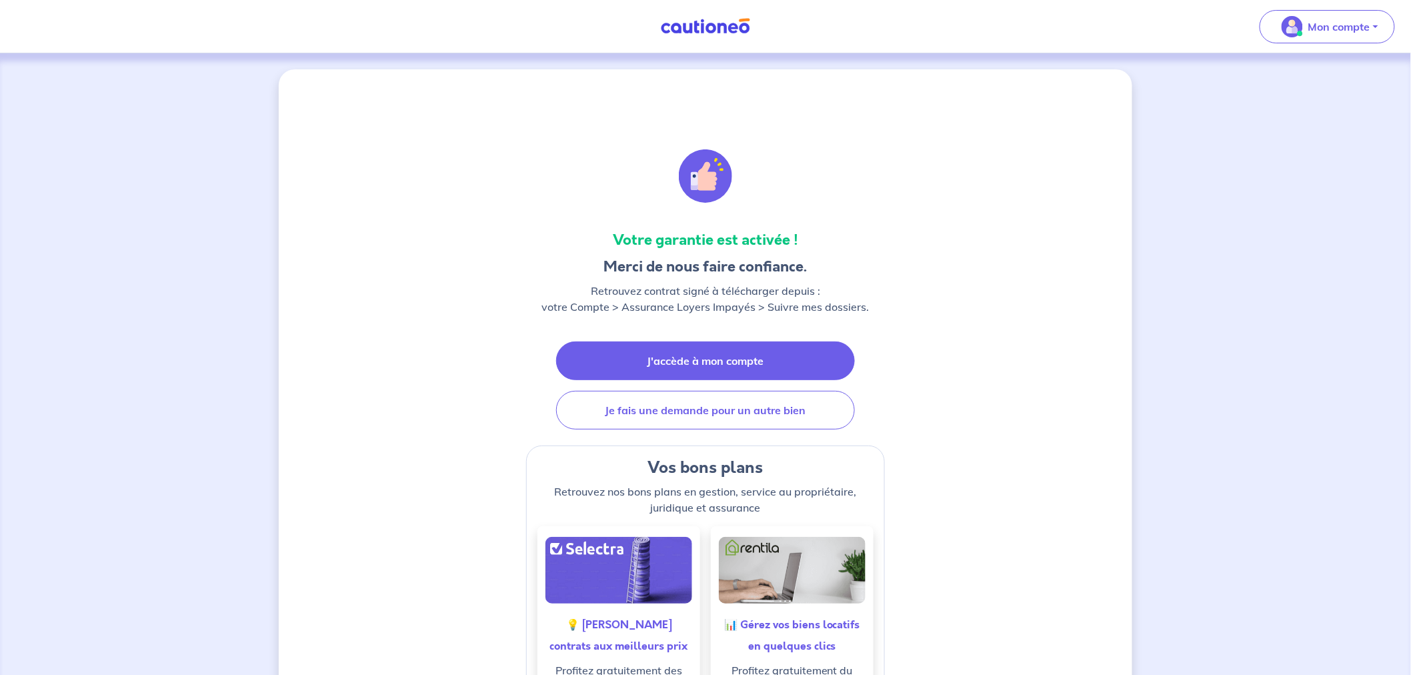
click at [779, 367] on link "J'accède à mon compte" at bounding box center [705, 360] width 299 height 39
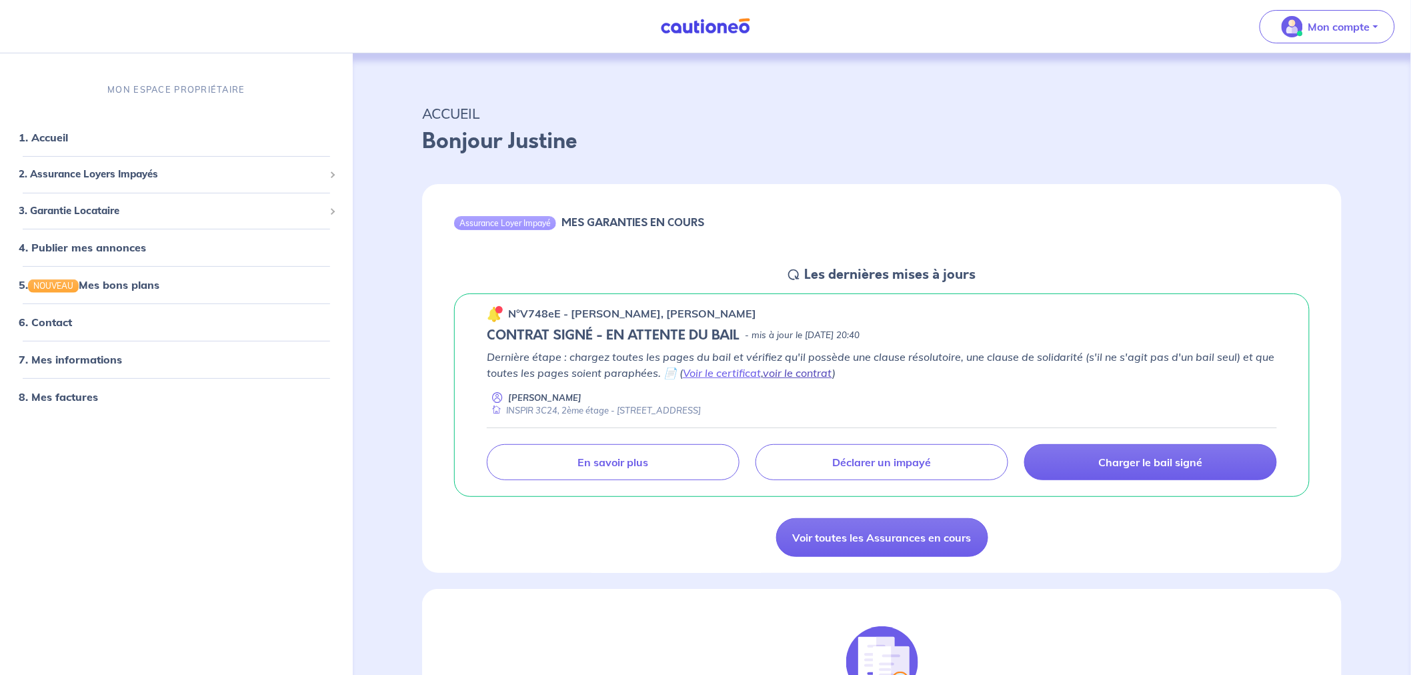
click at [784, 370] on link "voir le contrat" at bounding box center [797, 372] width 69 height 13
click at [962, 195] on div "Assurance Loyer Impayé MES GARANTIES EN COURS" at bounding box center [882, 225] width 920 height 82
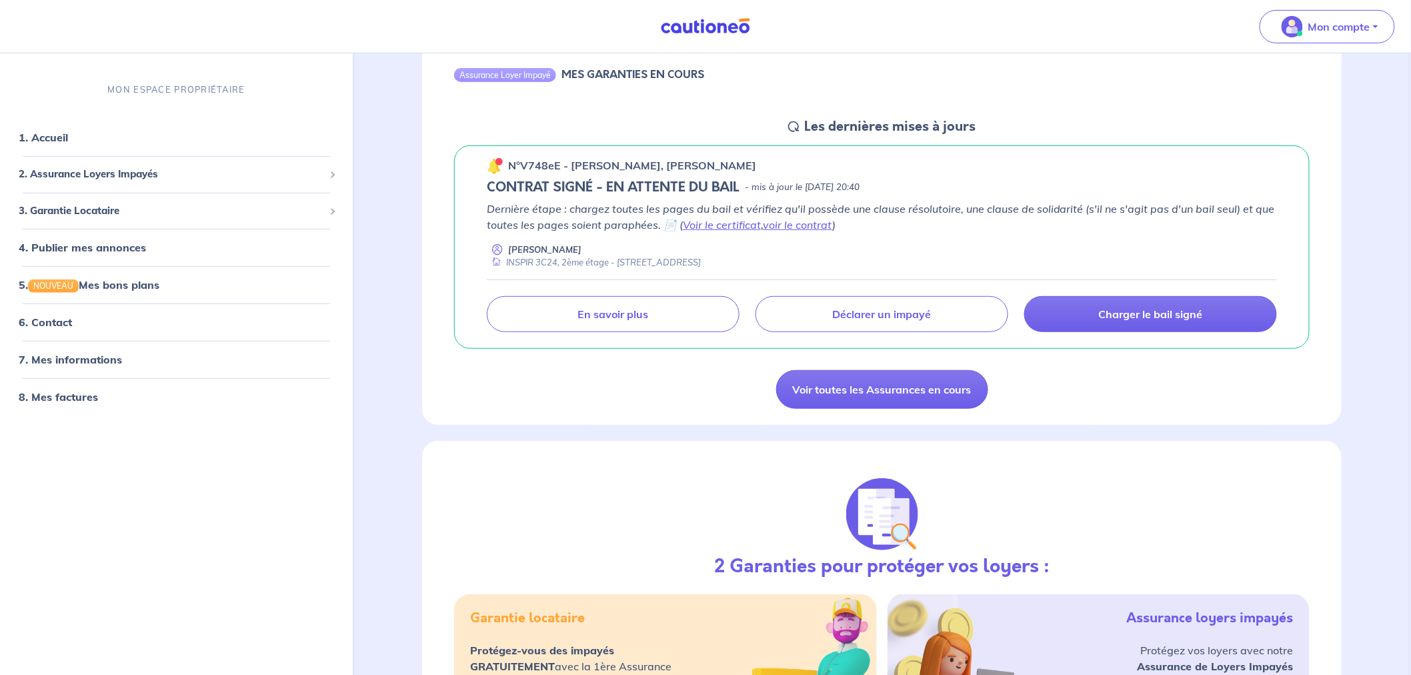
click at [649, 291] on div "Charger le bail signé Déclarer un impayé En savoir plus" at bounding box center [882, 305] width 790 height 53
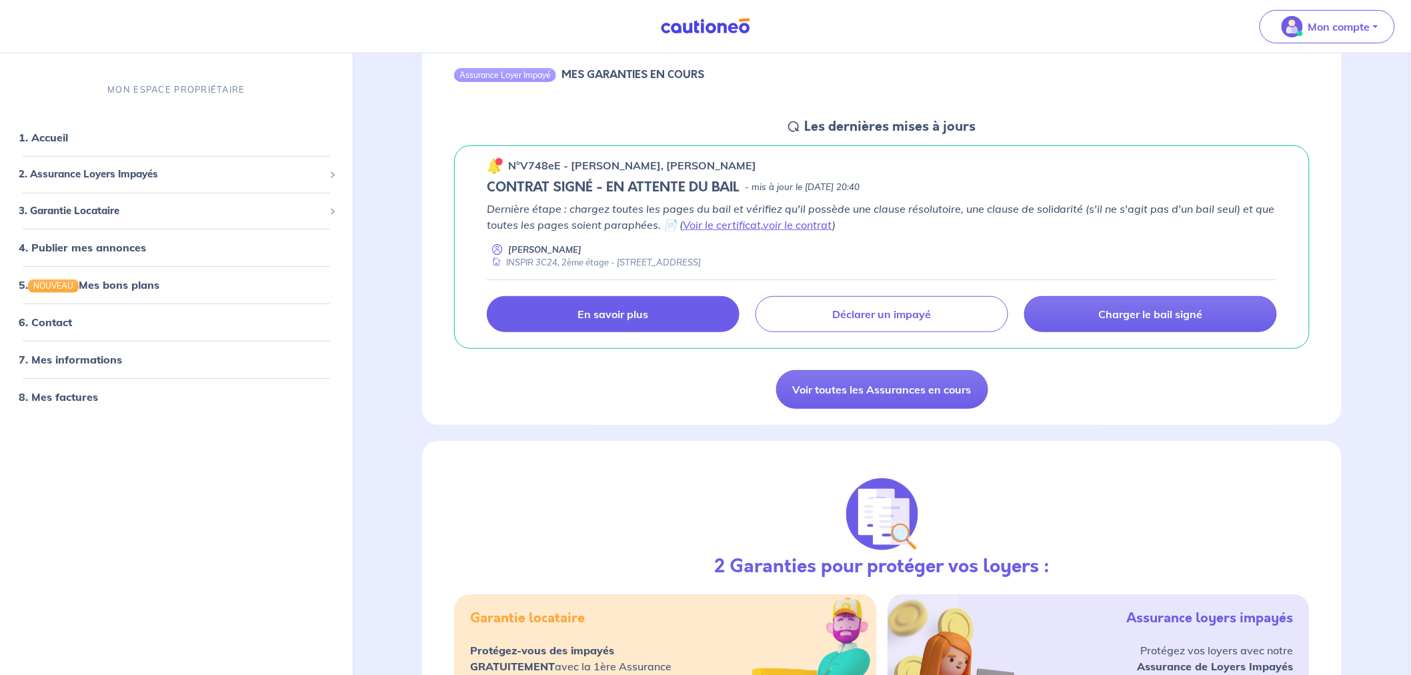
click at [648, 297] on link "En savoir plus" at bounding box center [613, 314] width 253 height 36
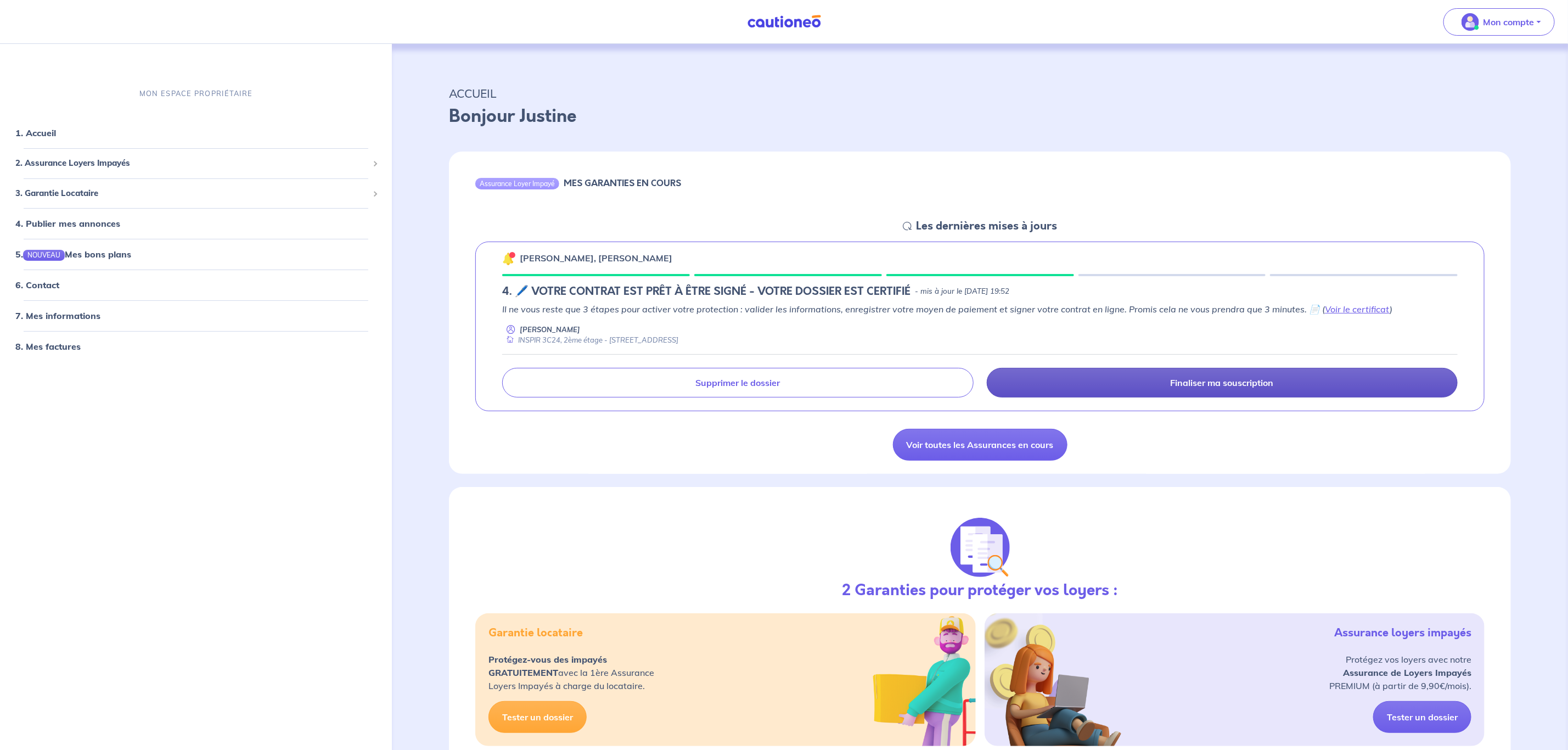
click at [1202, 378] on p "Finaliser ma souscription" at bounding box center [1221, 382] width 103 height 11
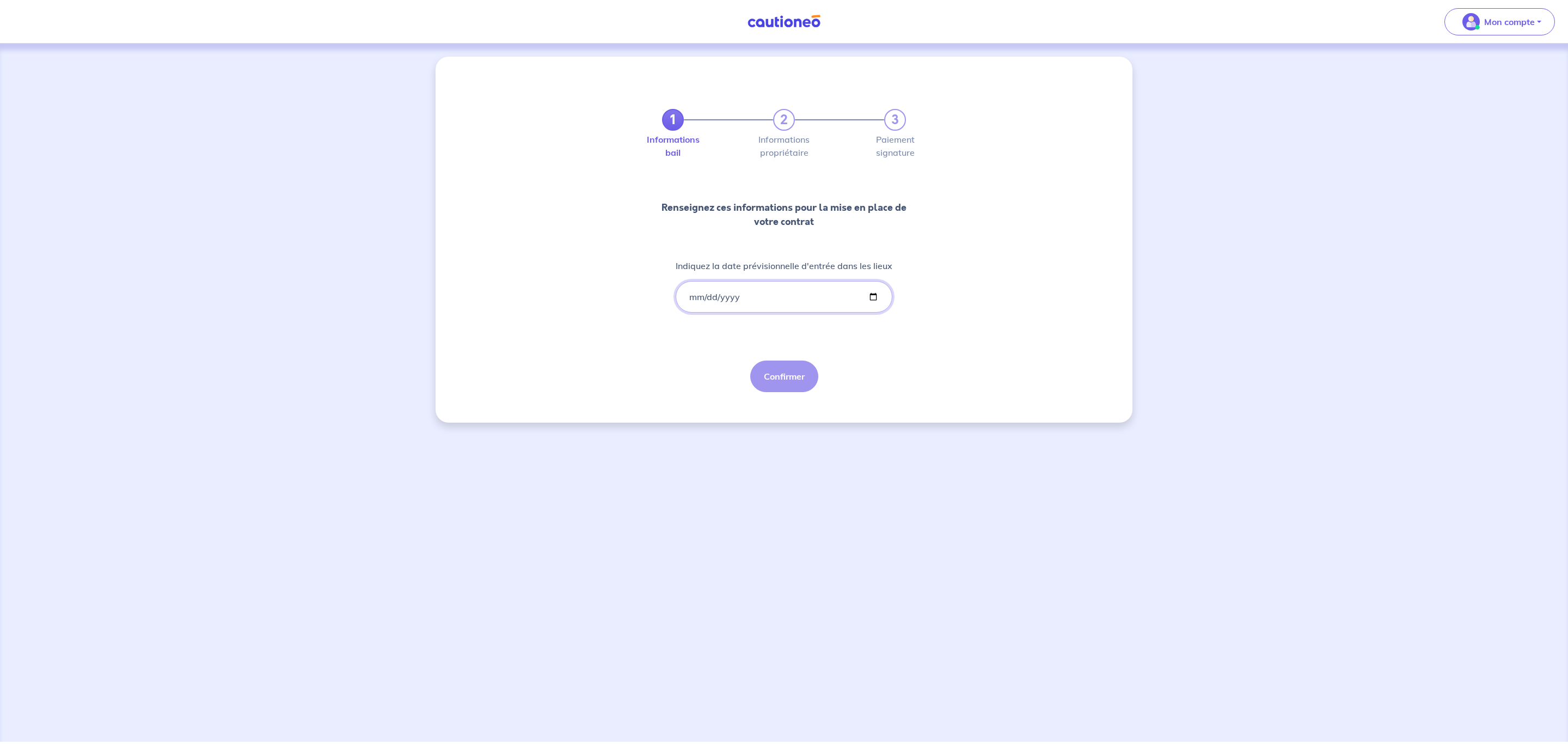
click at [694, 295] on input "Indiquez la date prévisionnelle d'entrée dans les lieux" at bounding box center [784, 296] width 216 height 32
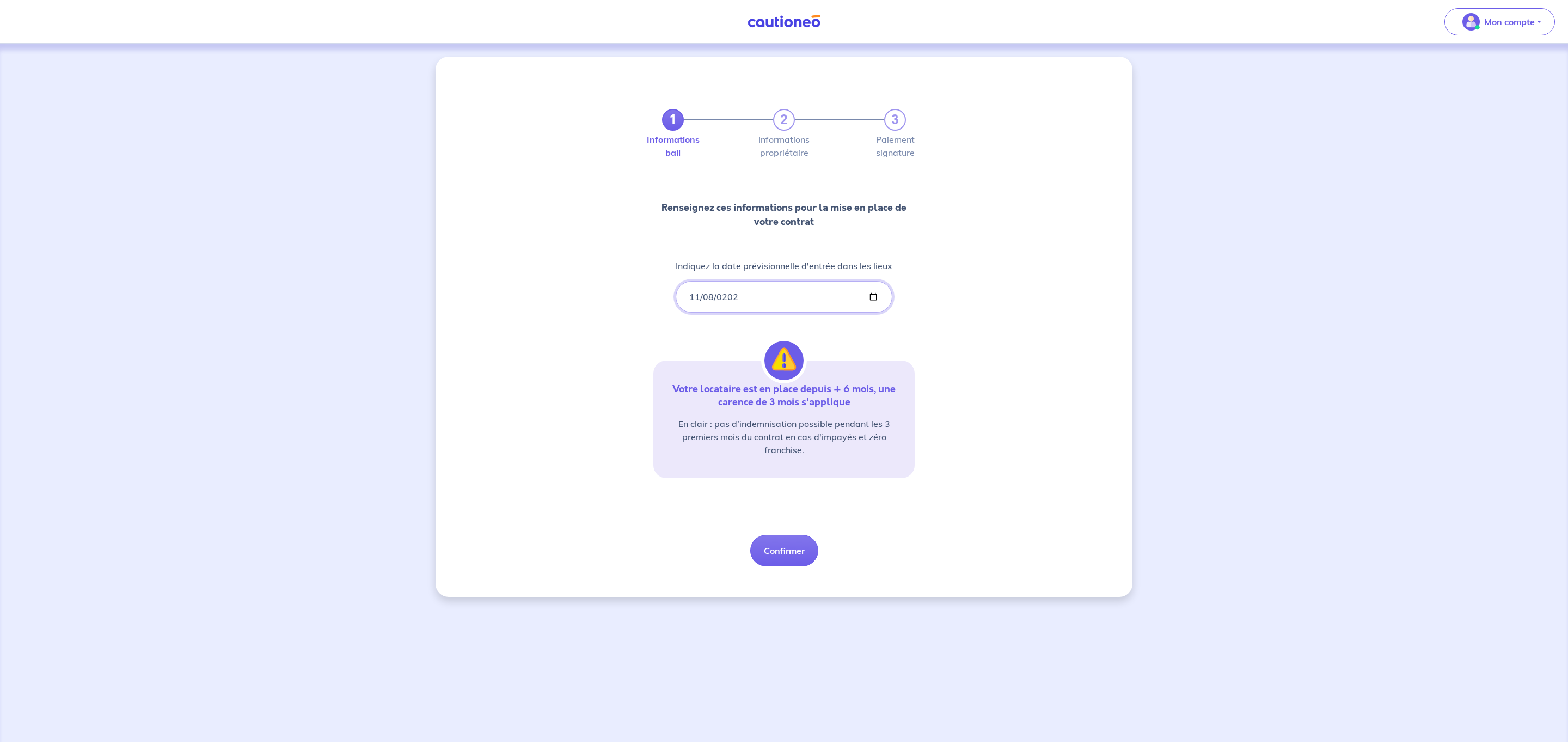
type input "2025-11-08"
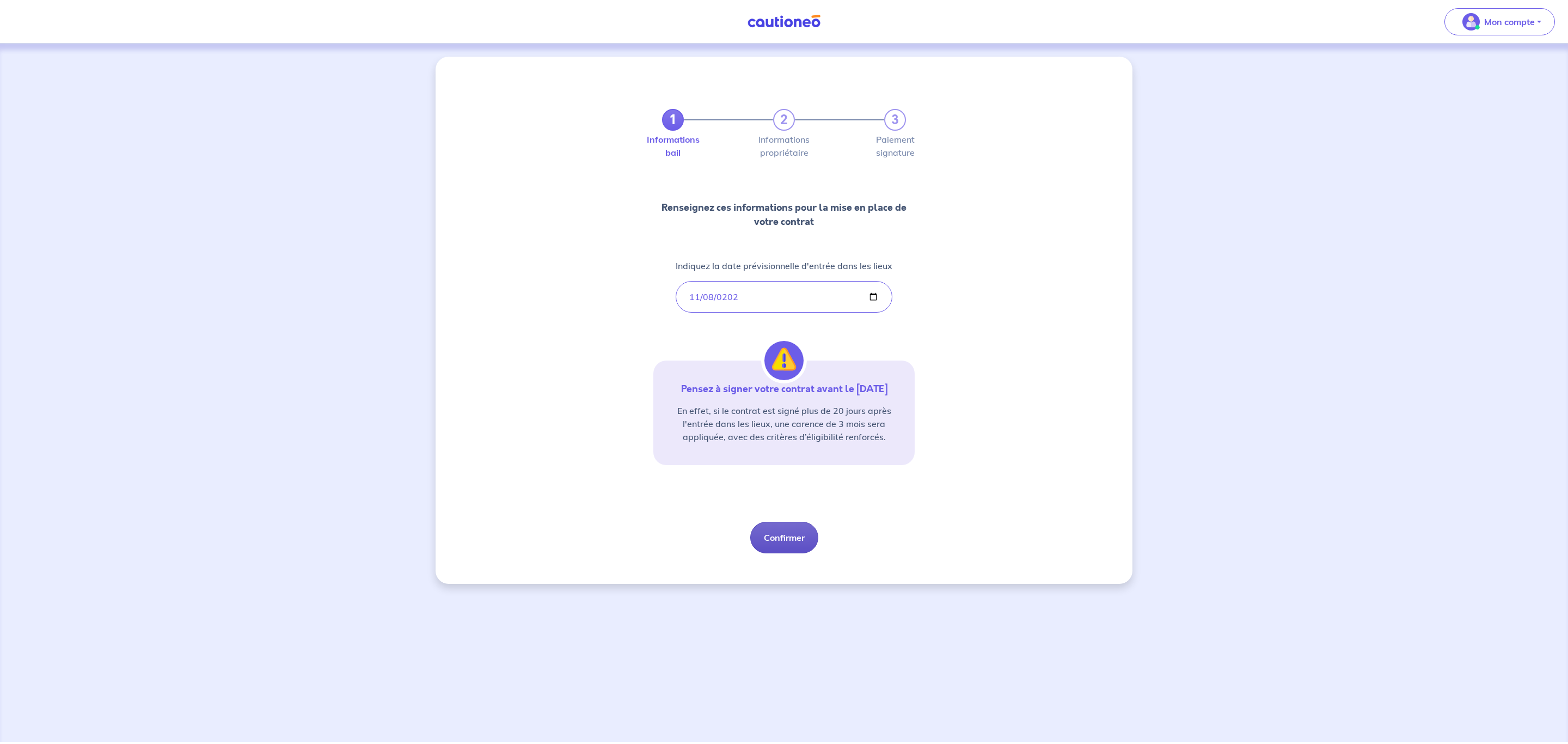
click at [791, 546] on button "Confirmer" at bounding box center [784, 537] width 68 height 32
select select "FR"
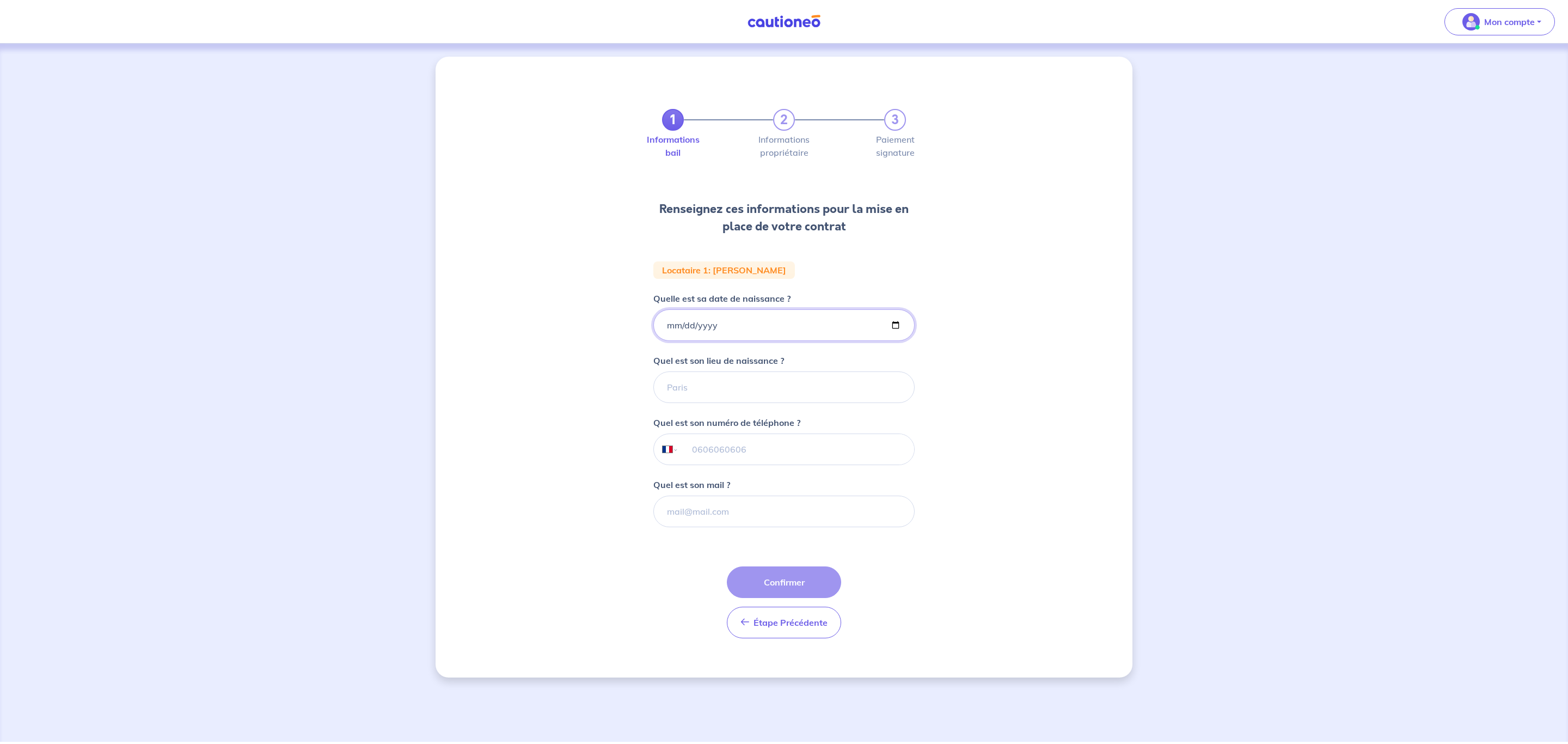
click at [669, 323] on input "Quelle est sa date de naissance ?" at bounding box center [784, 325] width 261 height 32
type input "2001-01-10"
click at [736, 395] on input "Quel est son lieu de naissance ?" at bounding box center [784, 387] width 261 height 32
type input "Paris"
click at [793, 450] on input "tel" at bounding box center [797, 449] width 235 height 30
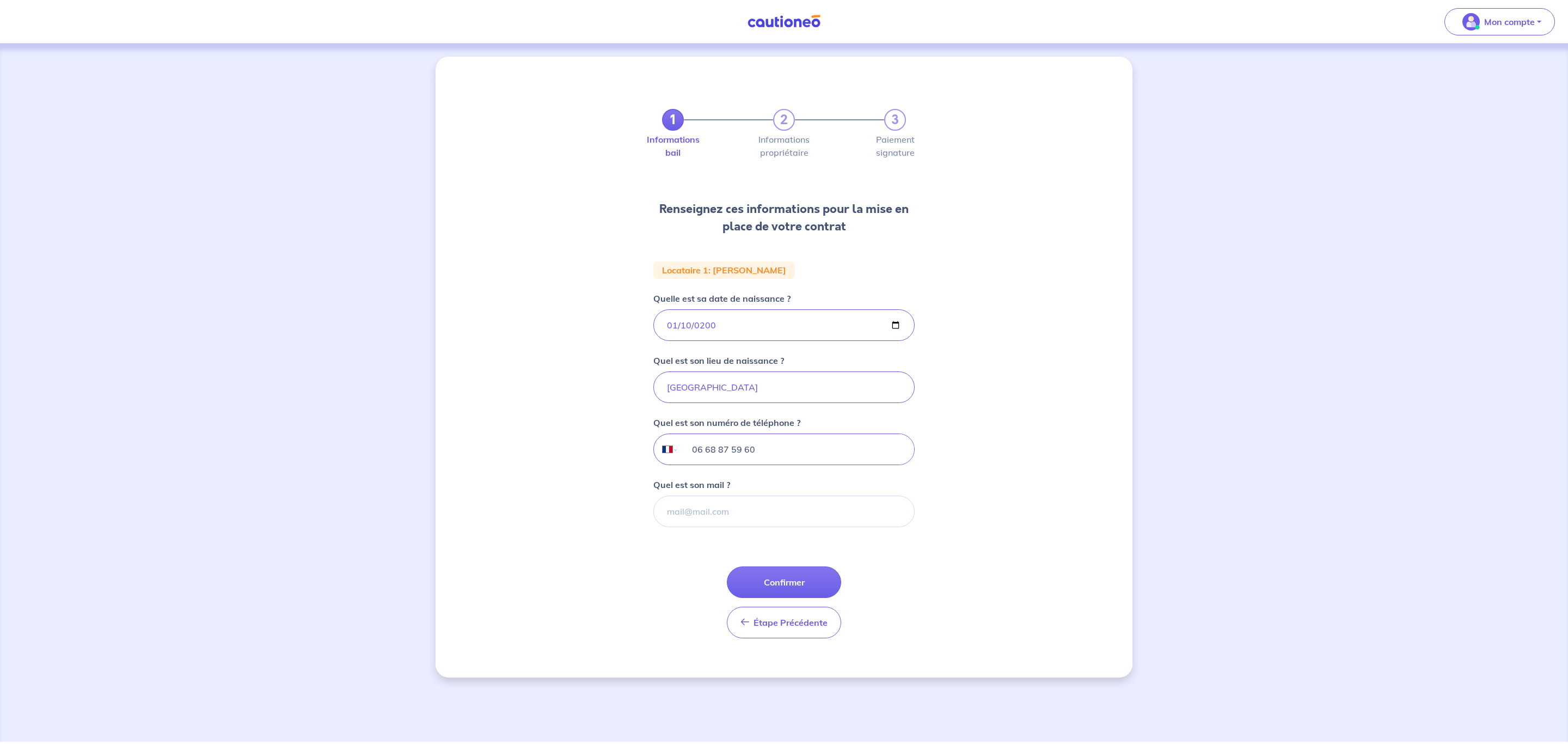
type input "06 68 87 59 60"
click at [775, 515] on input "Quel est son mail ?" at bounding box center [784, 511] width 261 height 32
click at [738, 514] on input "Quel est son mail ?" at bounding box center [784, 511] width 261 height 32
paste input "alexandra.kerrault92@gmail.com"
type input "alexandra.kerrault92@gmail.com"
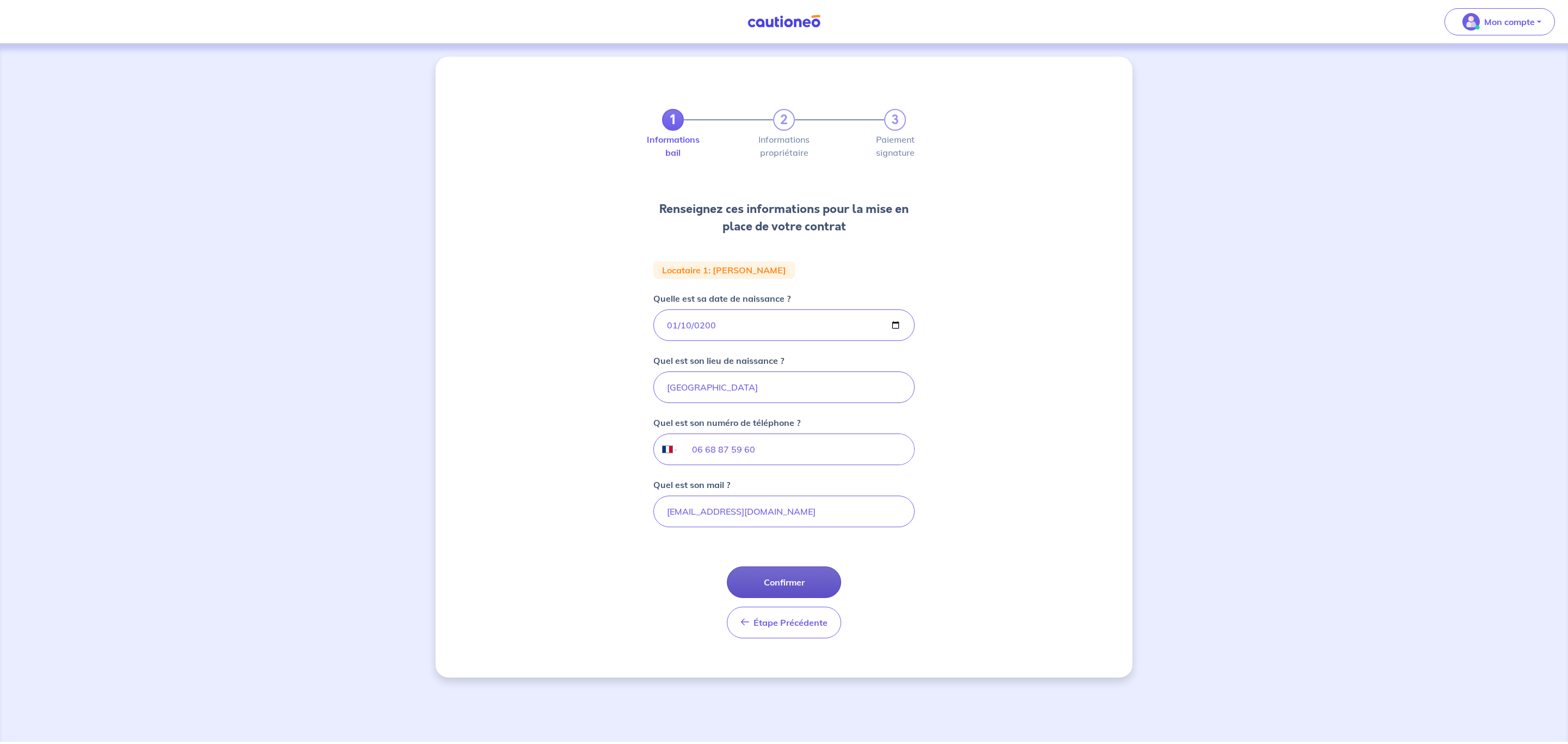
click at [828, 579] on button "Confirmer" at bounding box center [784, 582] width 114 height 32
select select "FR"
click at [738, 327] on input "Quelle est sa date de naissance ?" at bounding box center [784, 325] width 261 height 32
type input "2000-08-03"
click at [712, 383] on input "Quel est son lieu de naissance ?" at bounding box center [784, 387] width 261 height 32
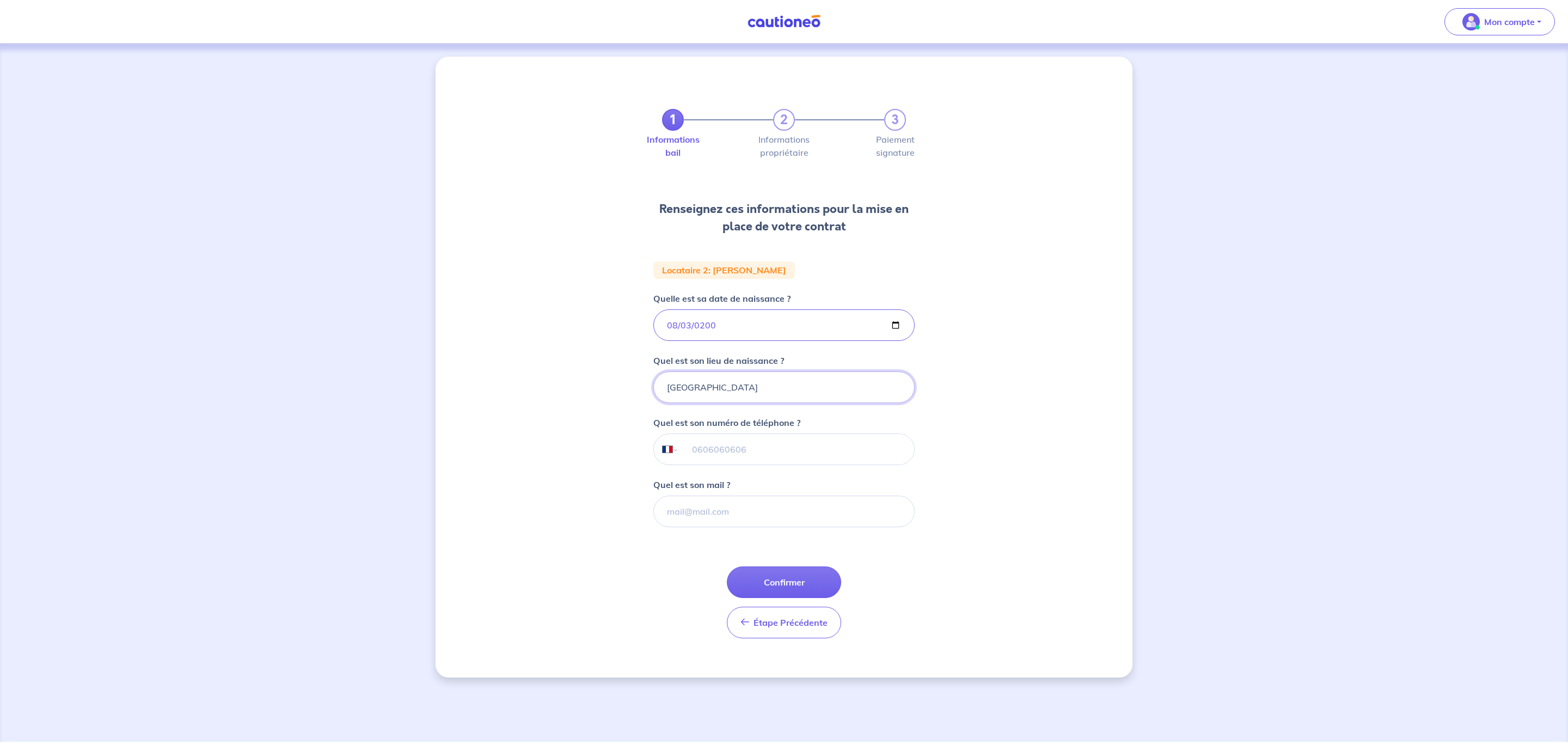
type input "Marseille"
click at [698, 455] on input "tel" at bounding box center [797, 449] width 235 height 30
type input "06 33 27 33 26"
click at [695, 522] on input "Quel est son mail ?" at bounding box center [784, 511] width 261 height 32
type input "t.axel13004@gmail.com"
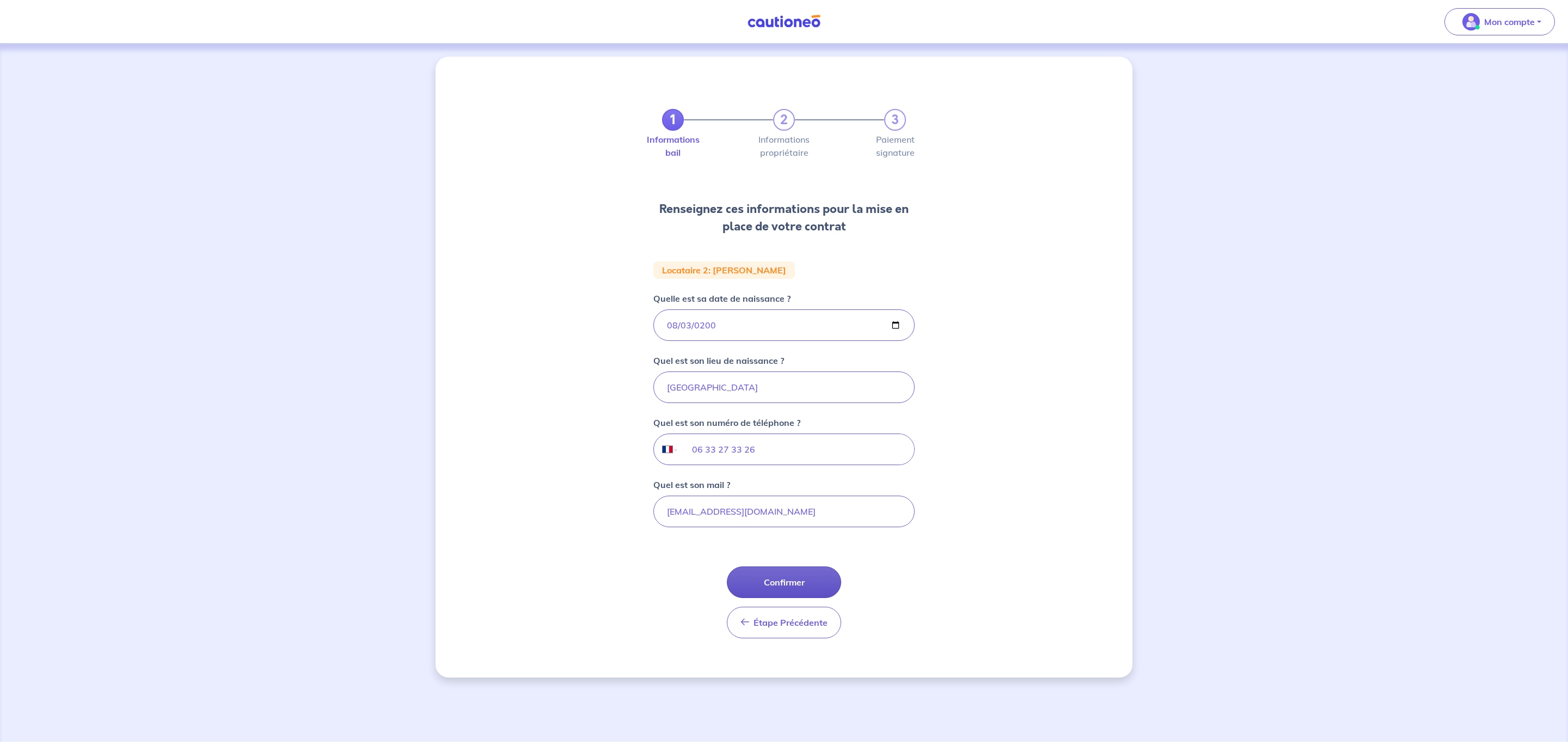
click at [768, 576] on button "Confirmer" at bounding box center [784, 582] width 114 height 32
click at [815, 573] on button "Confirmer" at bounding box center [784, 582] width 114 height 32
click at [822, 626] on span "Étape Précédente" at bounding box center [790, 622] width 74 height 11
